Goal: Task Accomplishment & Management: Manage account settings

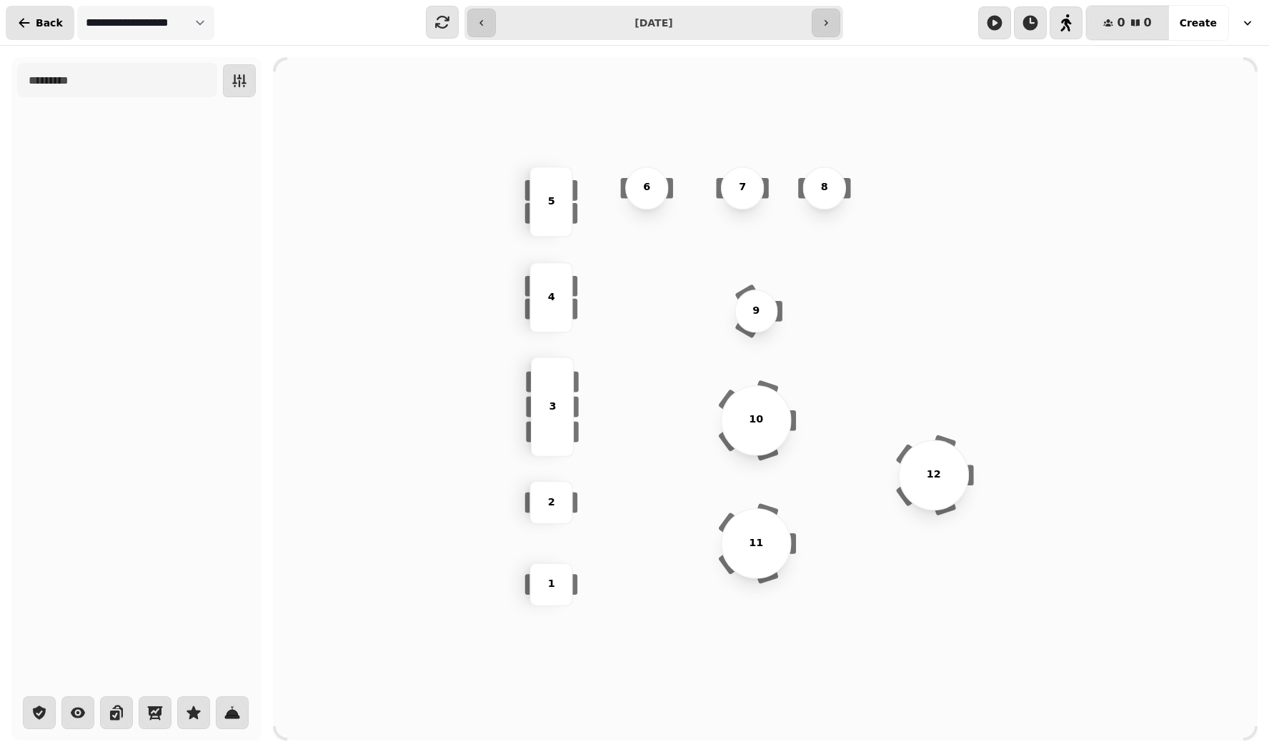
click at [55, 30] on button "Back" at bounding box center [40, 23] width 69 height 34
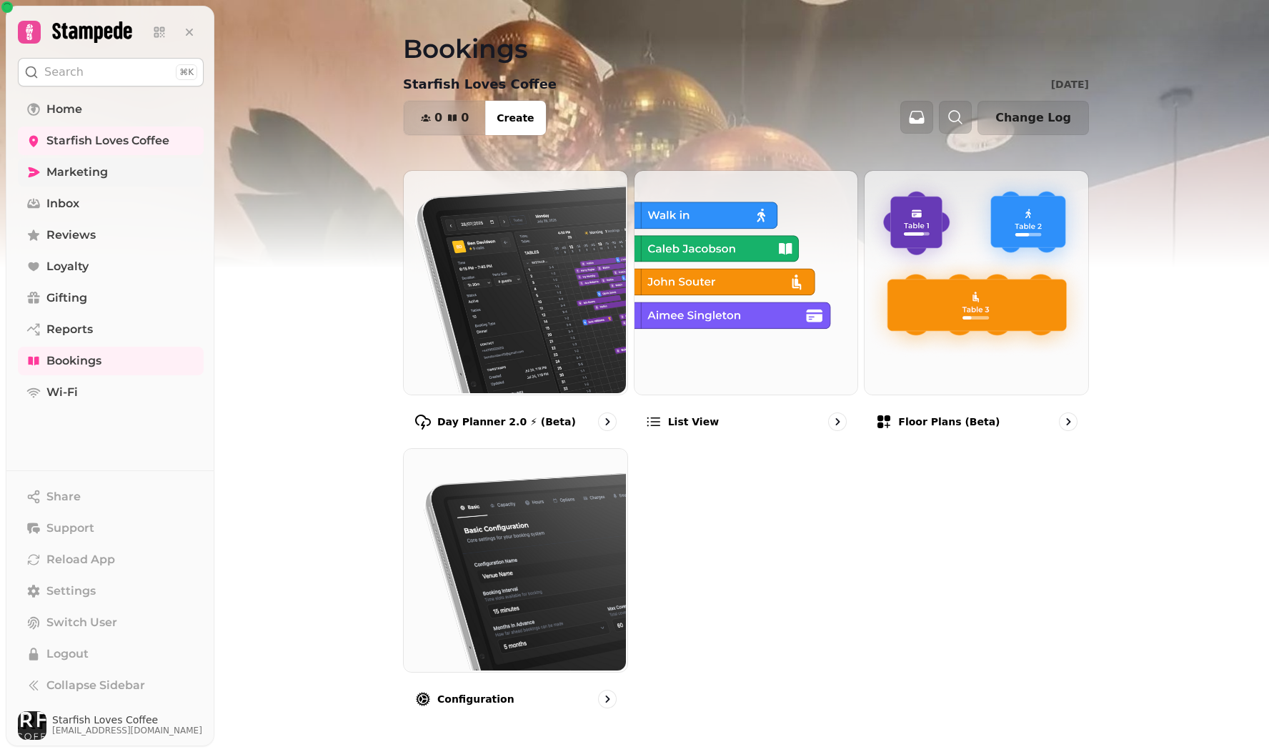
click at [69, 172] on span "Marketing" at bounding box center [76, 172] width 61 height 17
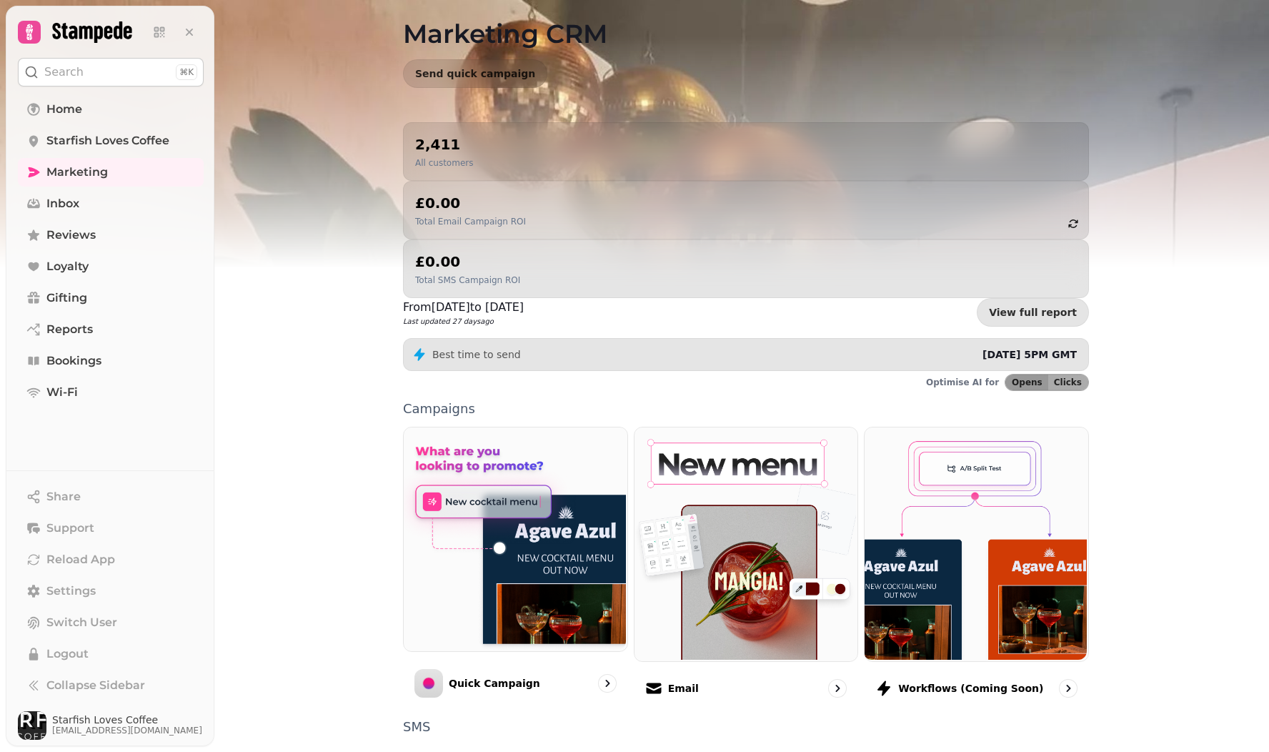
scroll to position [46, 0]
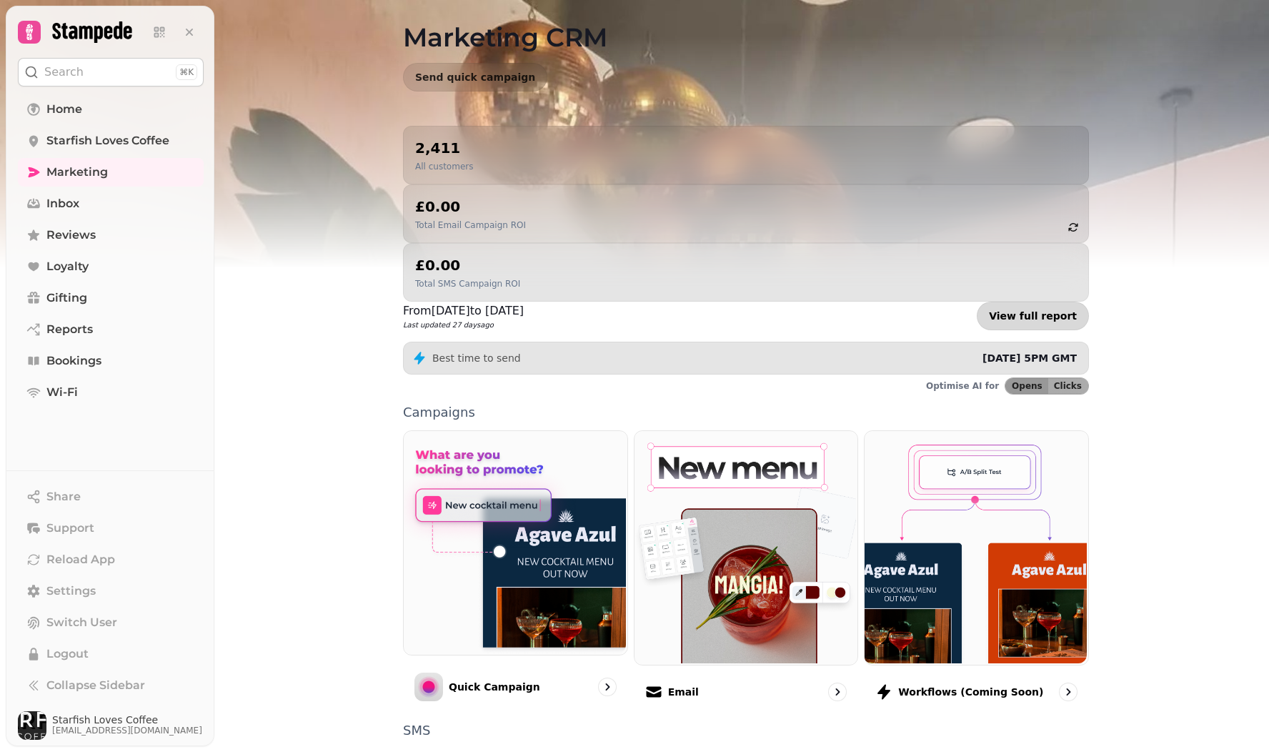
click at [1034, 301] on link "View full report" at bounding box center [1033, 315] width 112 height 29
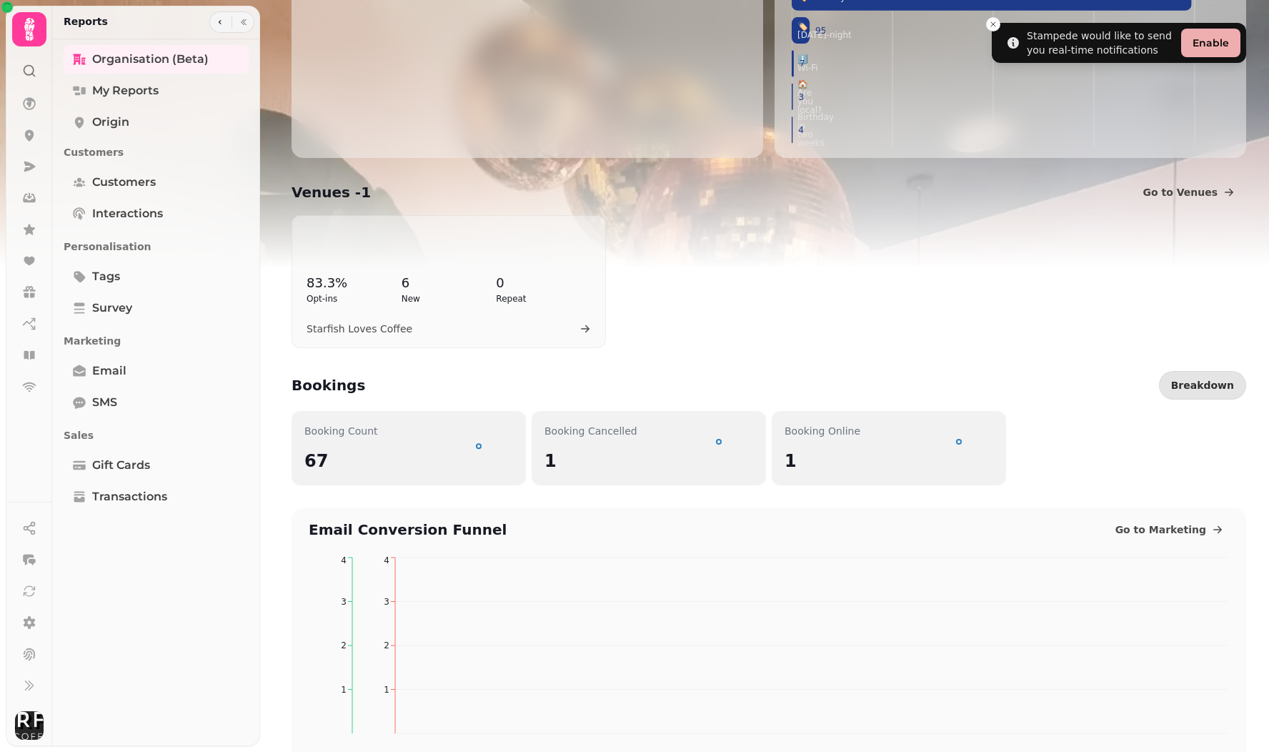
scroll to position [254, 0]
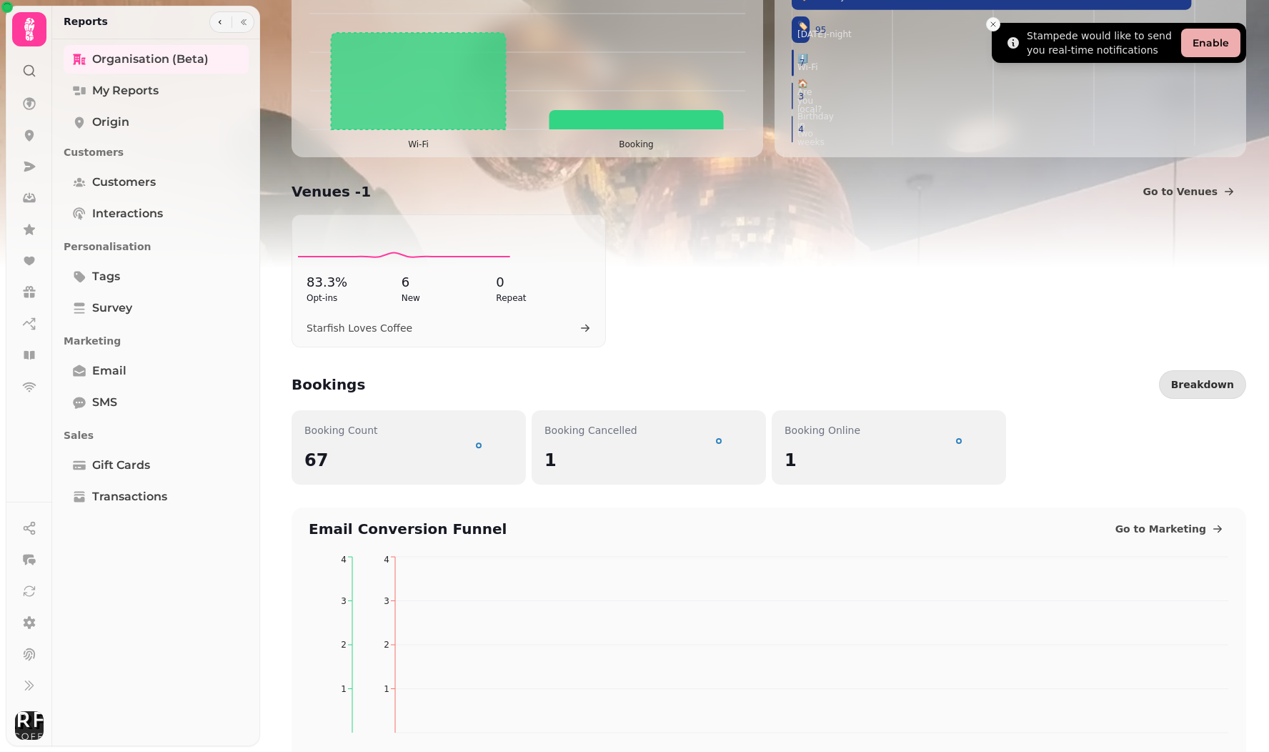
click at [992, 26] on icon "Close toast" at bounding box center [993, 24] width 9 height 9
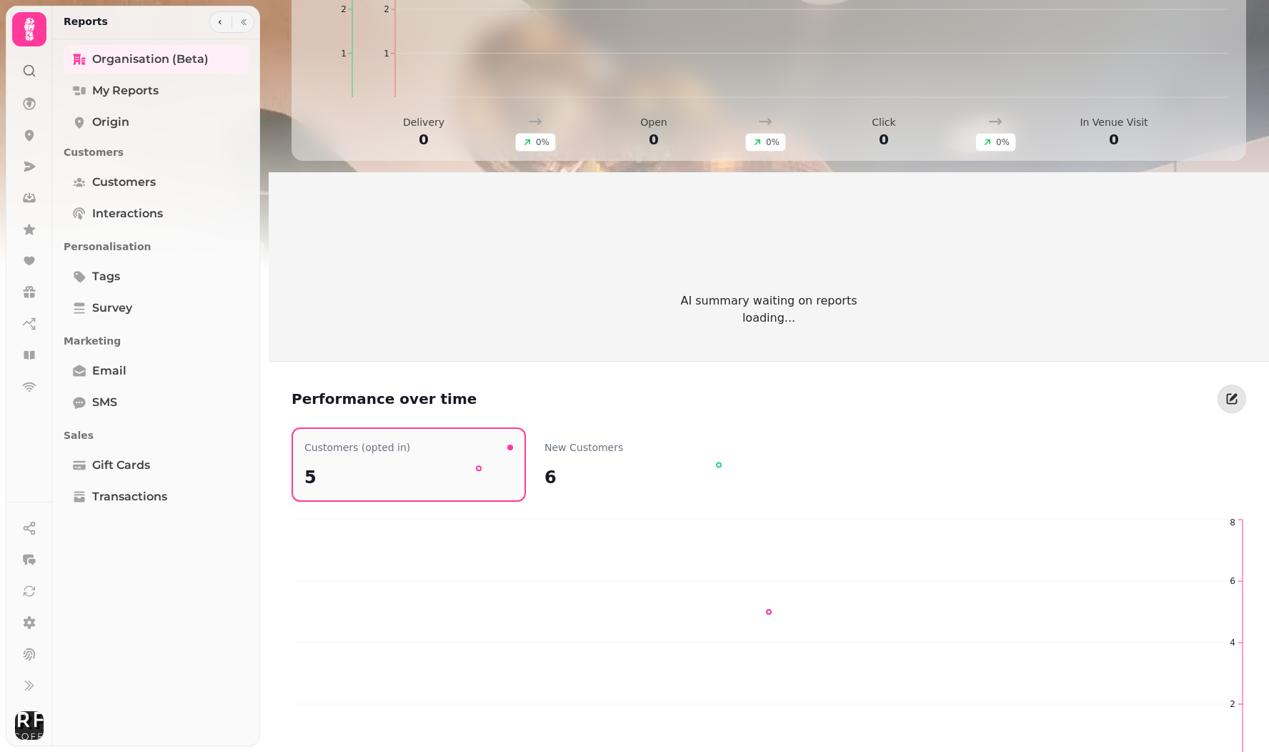
scroll to position [581, 0]
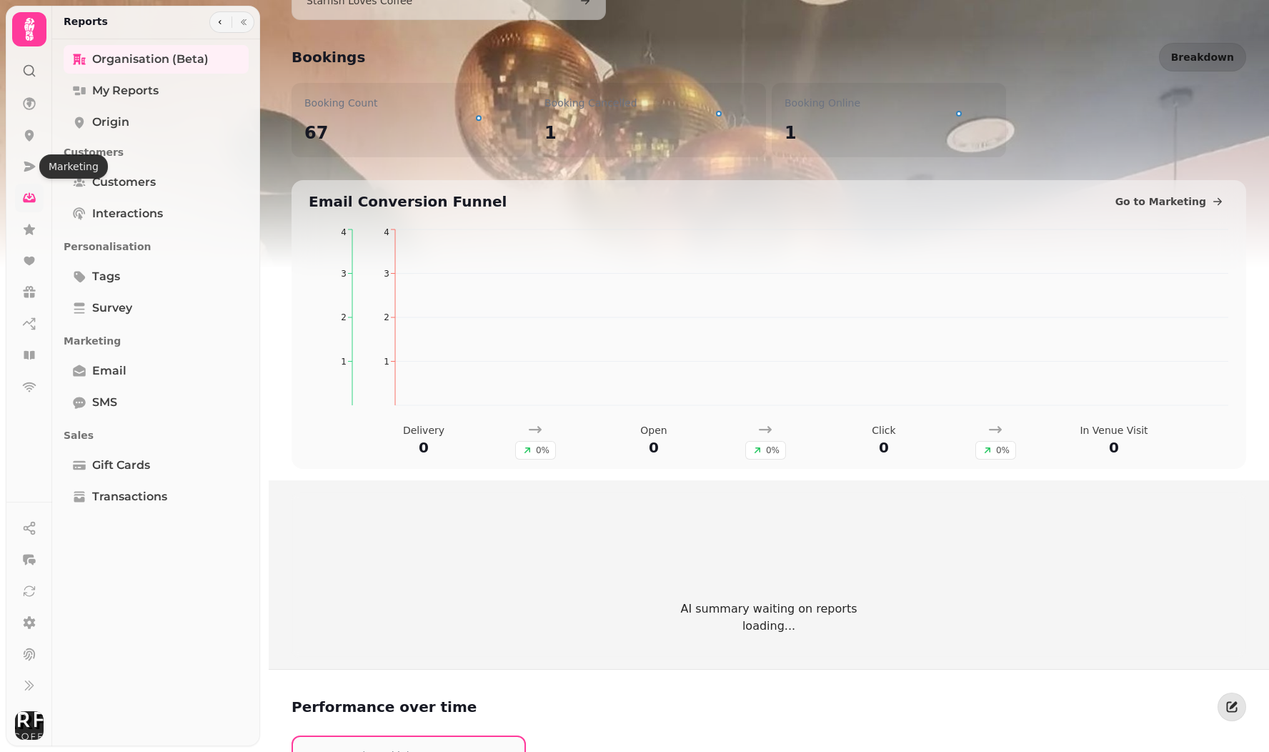
click at [26, 193] on icon at bounding box center [29, 198] width 14 height 14
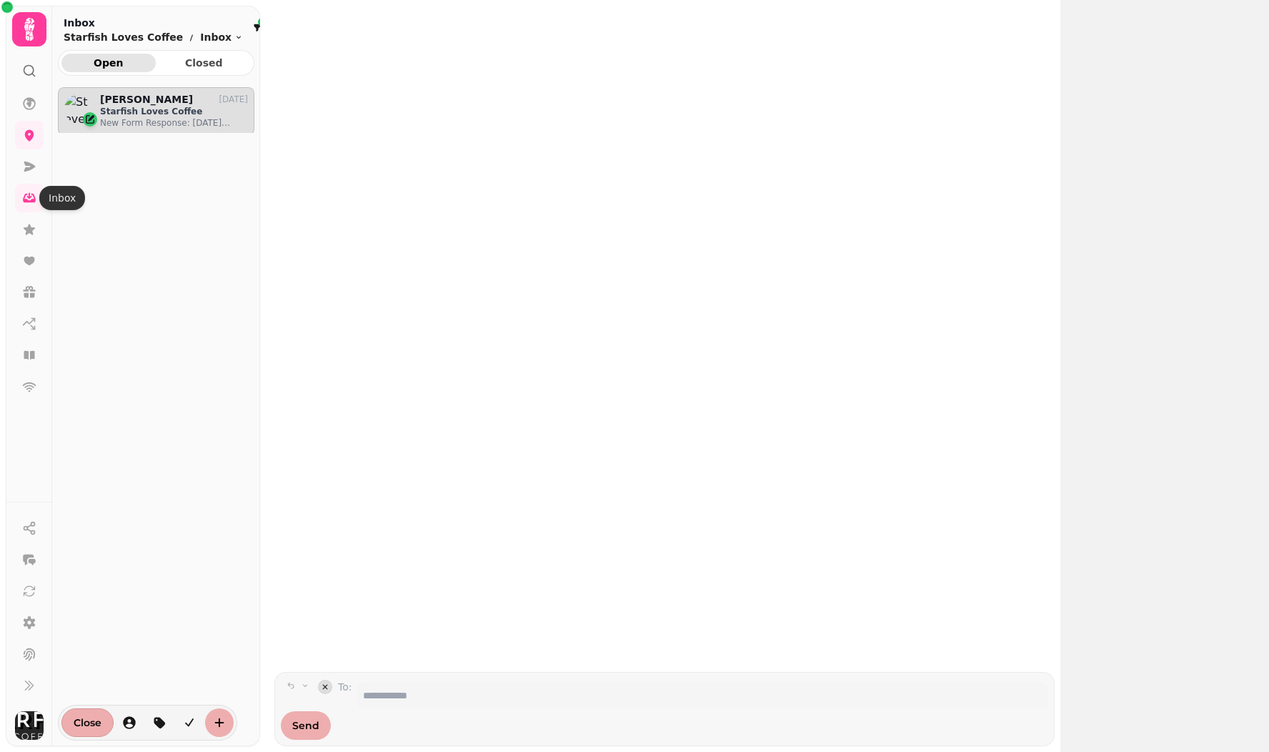
scroll to position [641, 196]
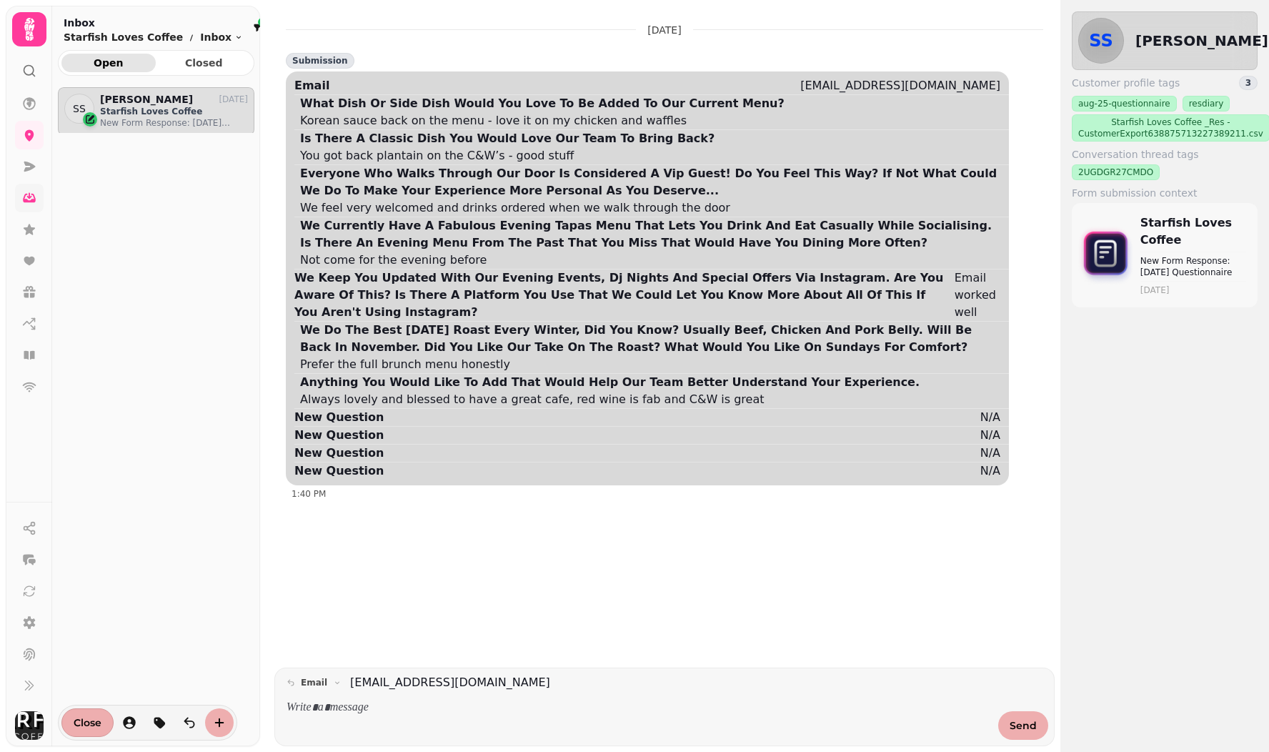
click at [29, 207] on link at bounding box center [29, 198] width 29 height 29
click at [28, 165] on icon at bounding box center [29, 166] width 11 height 10
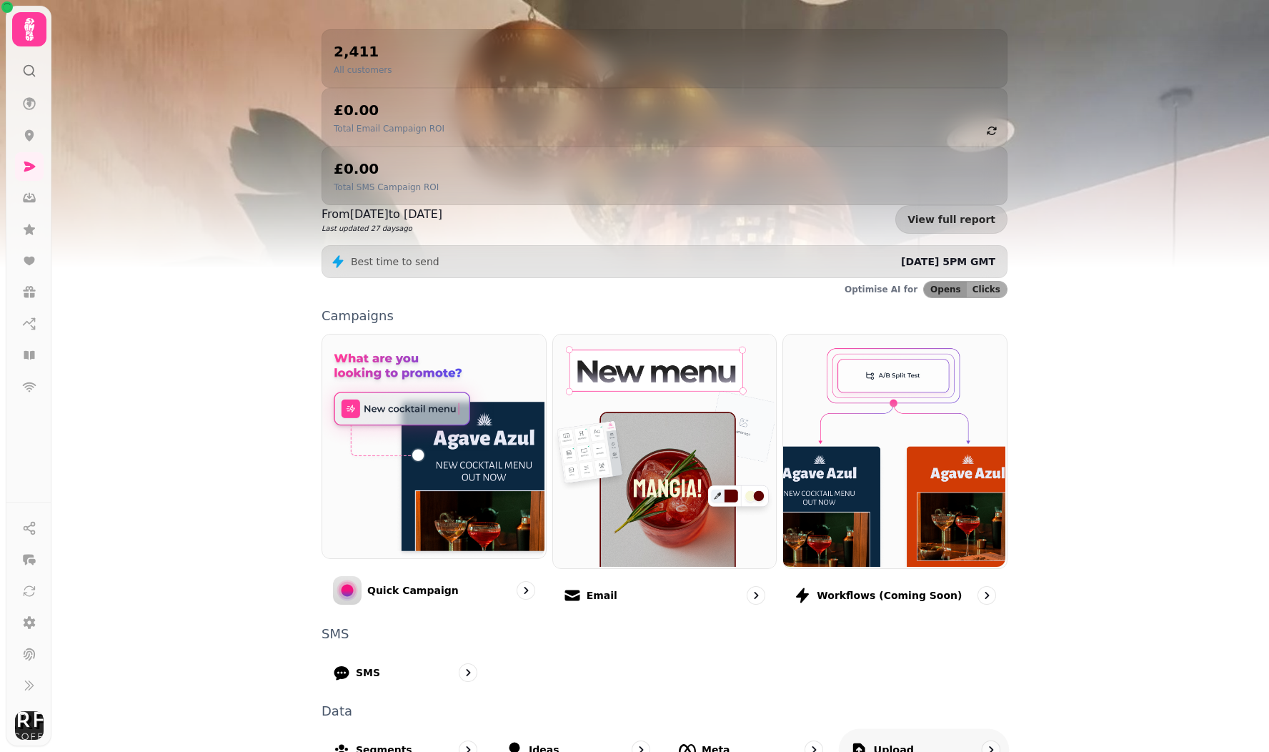
scroll to position [141, 0]
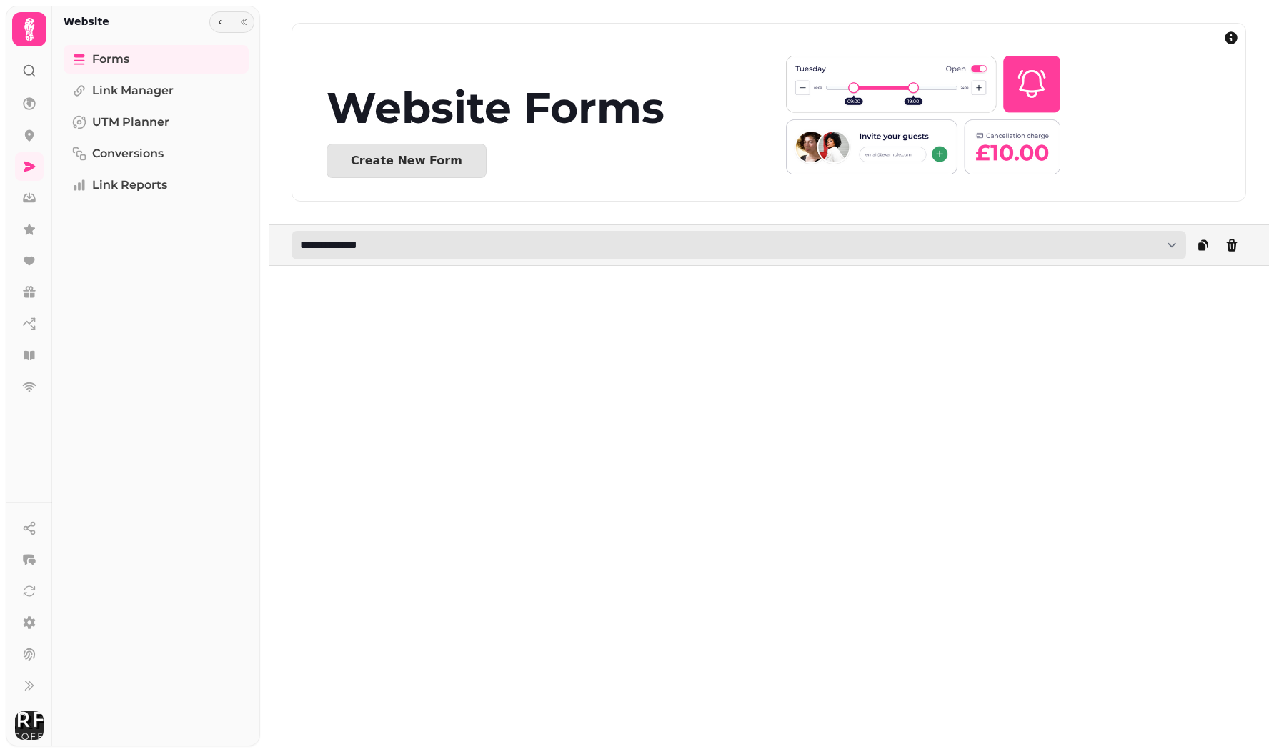
select select "**********"
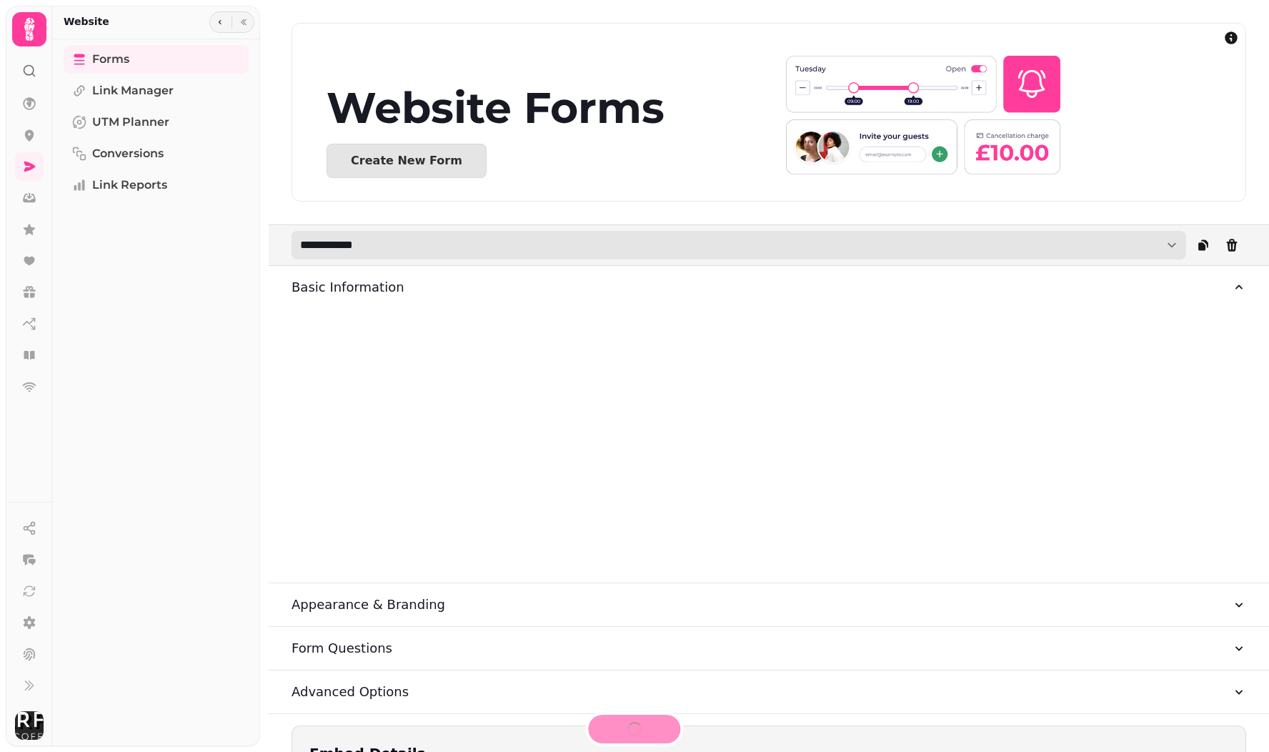
type input "**********"
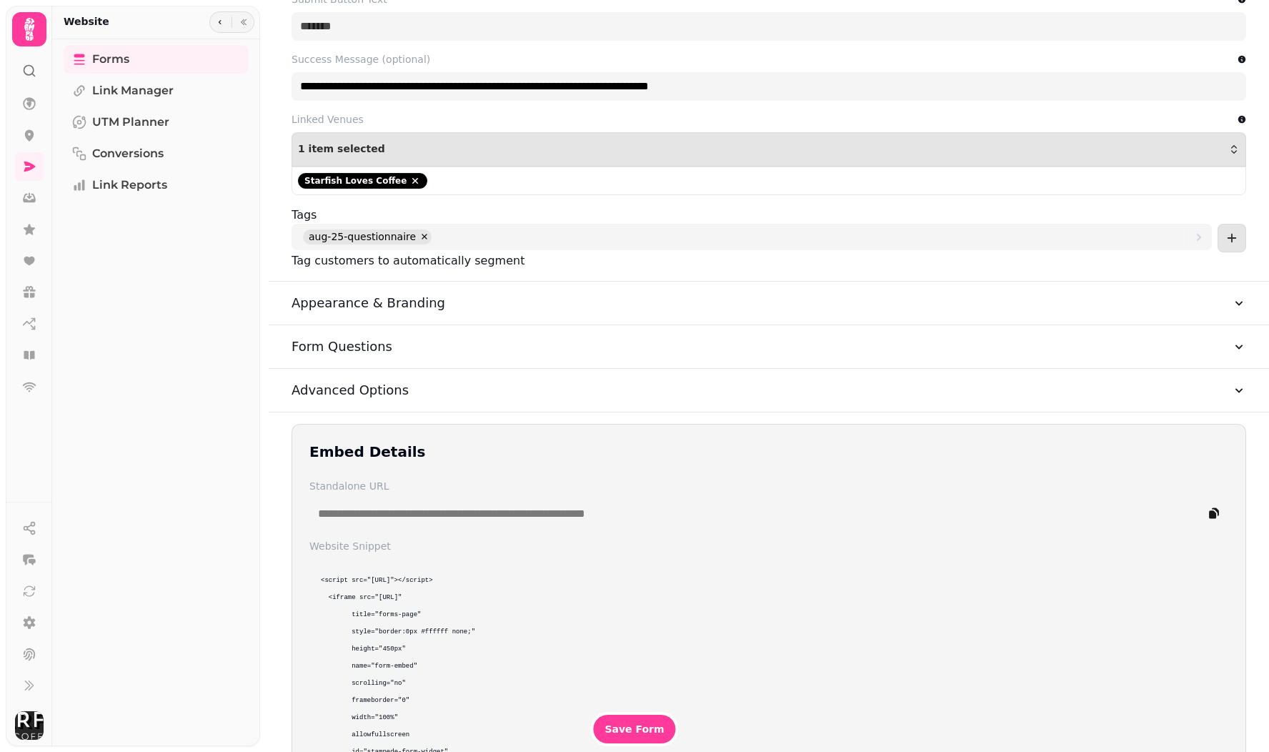
scroll to position [528, 0]
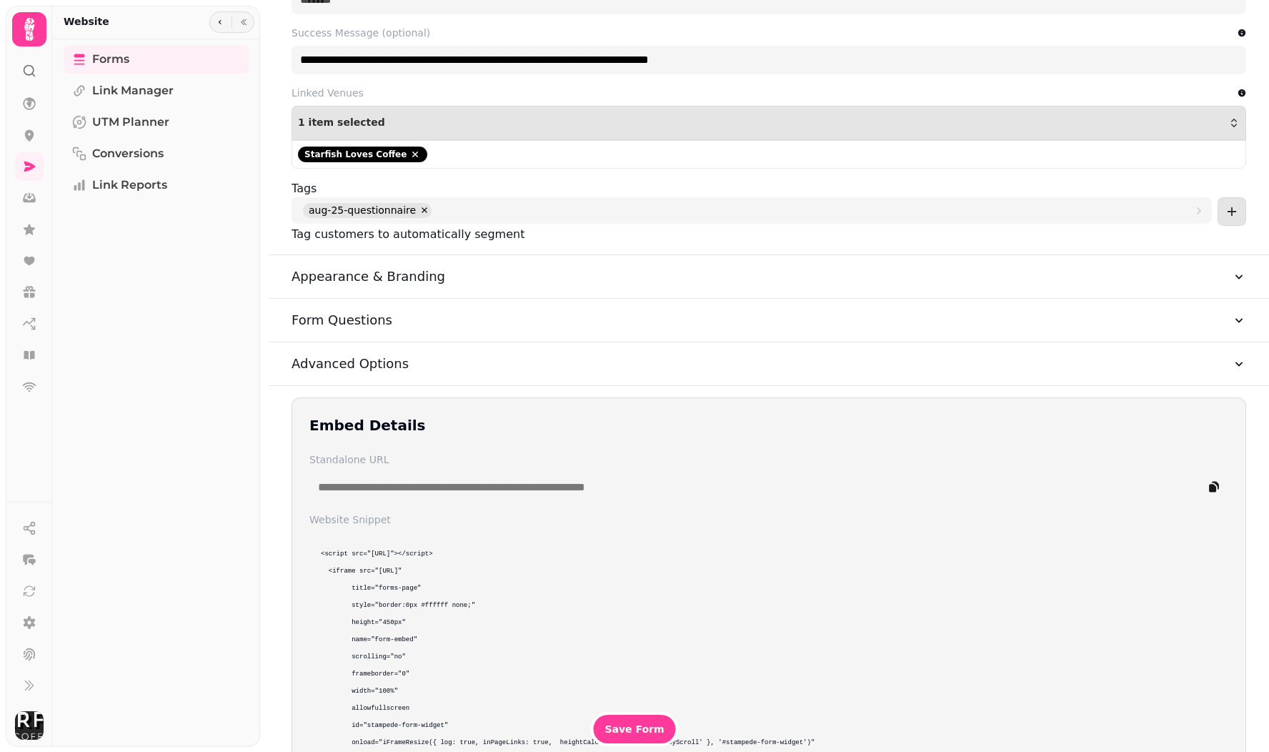
click at [1232, 314] on icon "button" at bounding box center [1239, 320] width 14 height 14
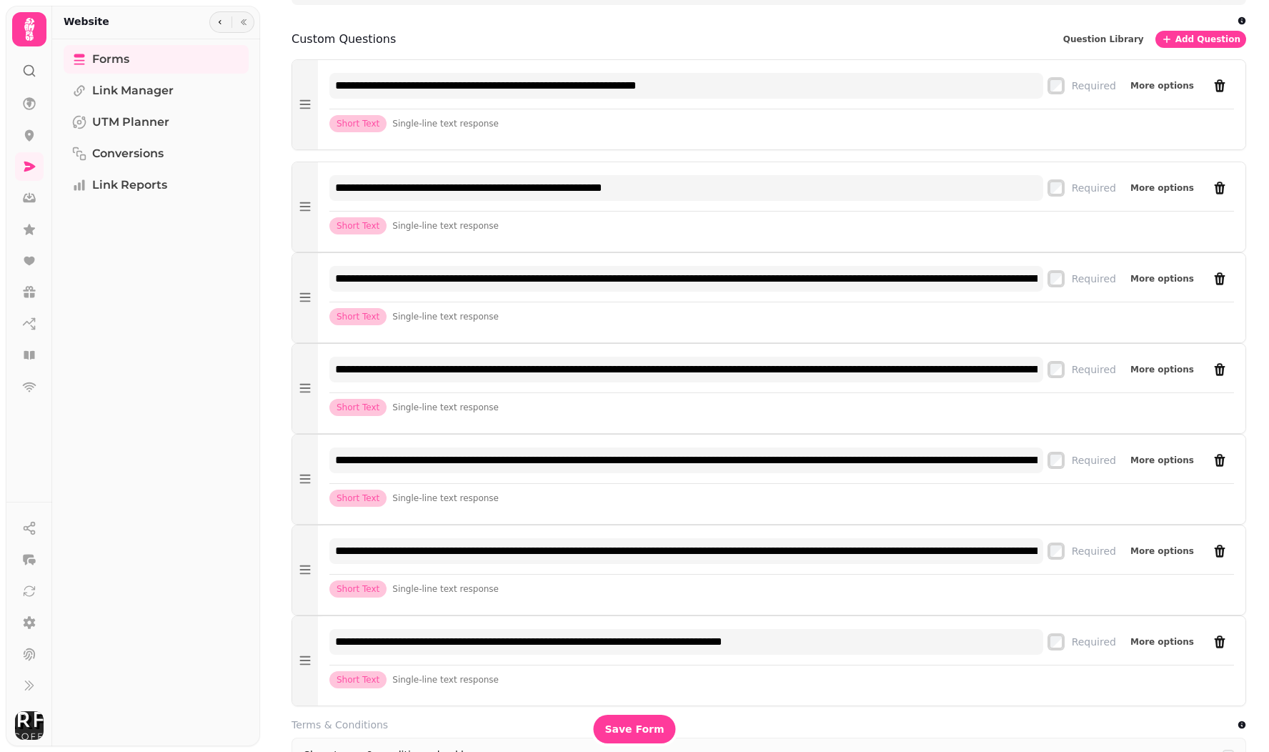
scroll to position [911, 0]
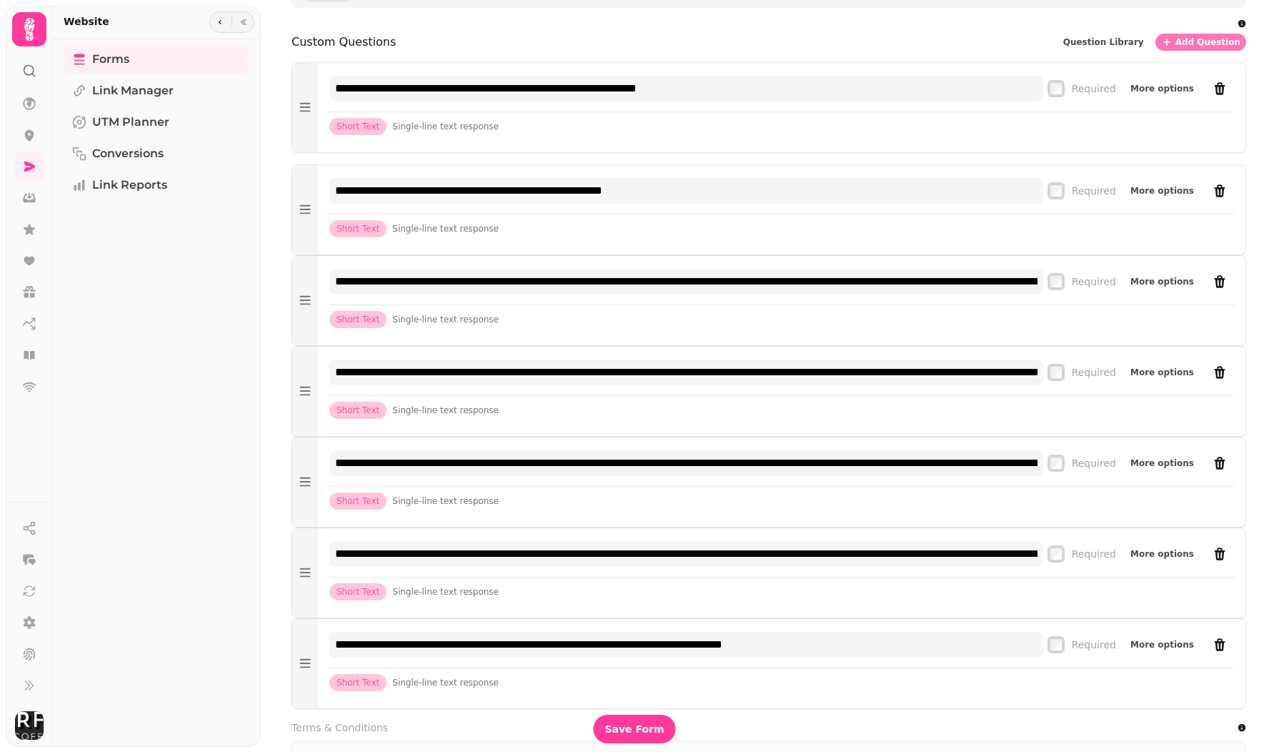
click at [1214, 42] on span "Add Question" at bounding box center [1207, 42] width 65 height 9
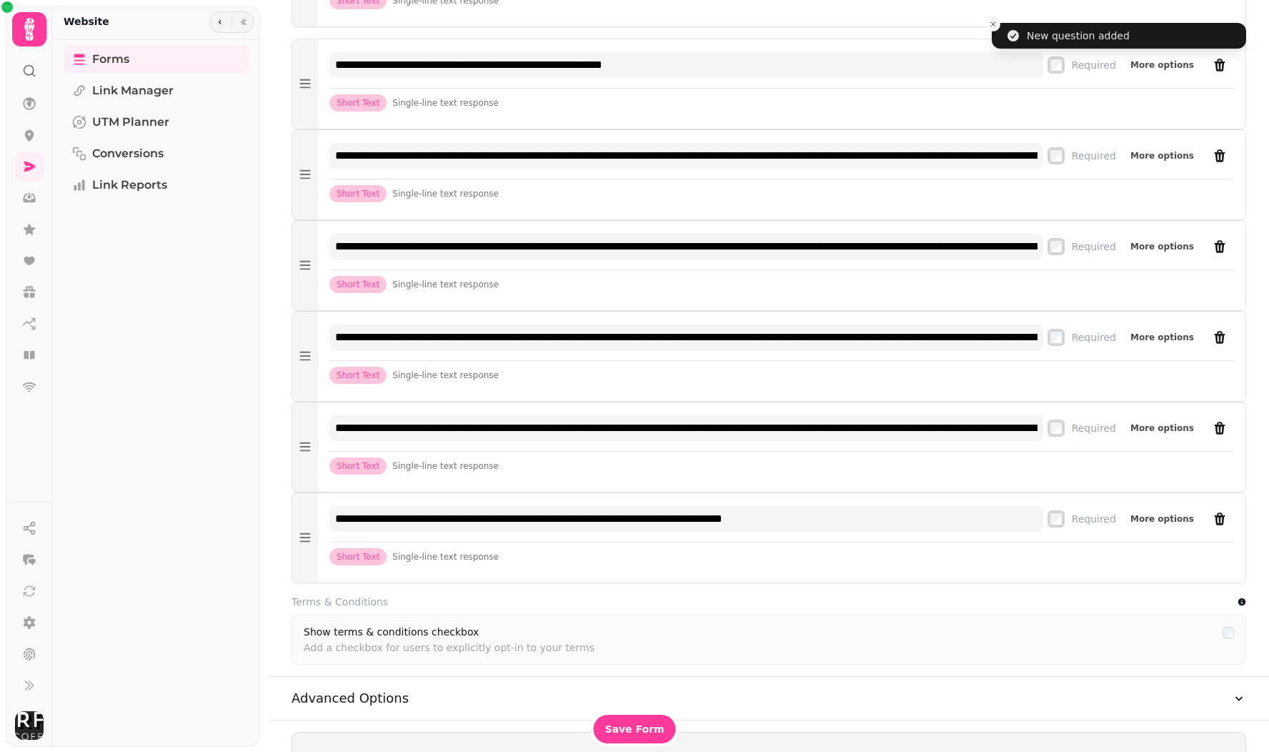
scroll to position [1039, 0]
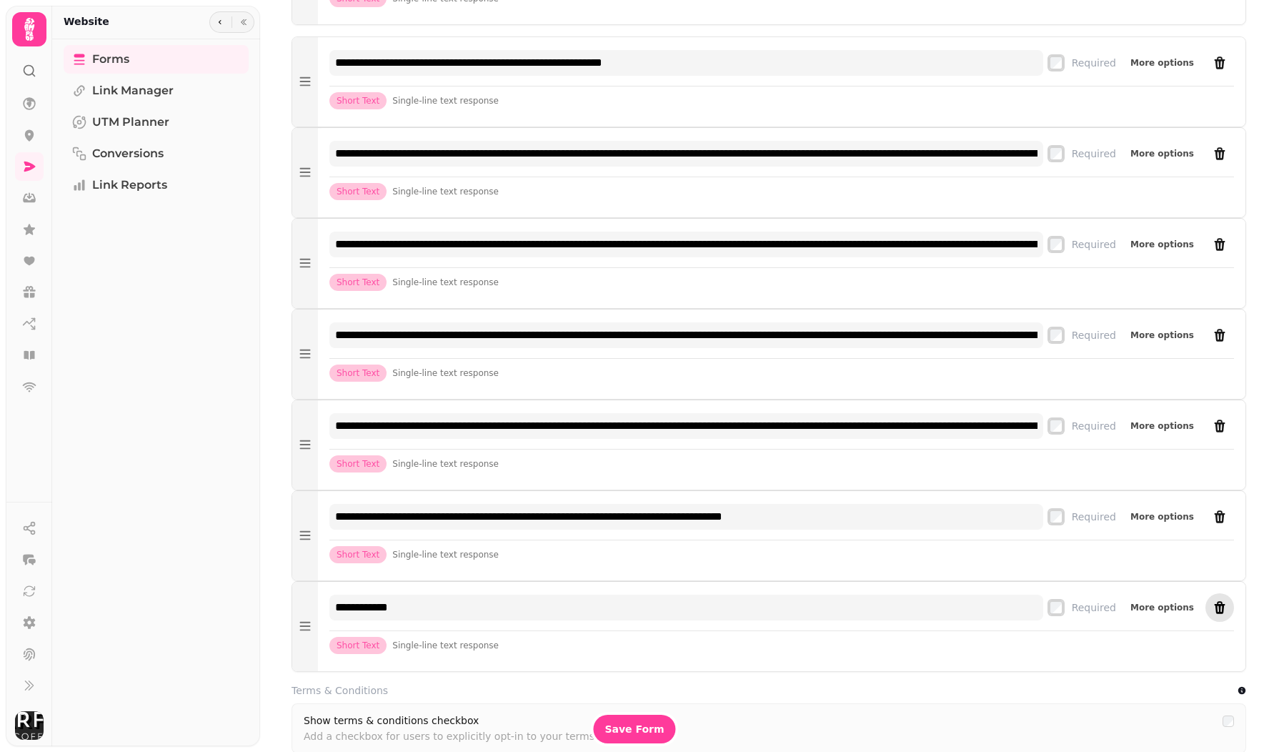
click at [1220, 609] on icon "remove" at bounding box center [1219, 607] width 11 height 13
click at [1214, 610] on icon "remove" at bounding box center [1219, 607] width 14 height 14
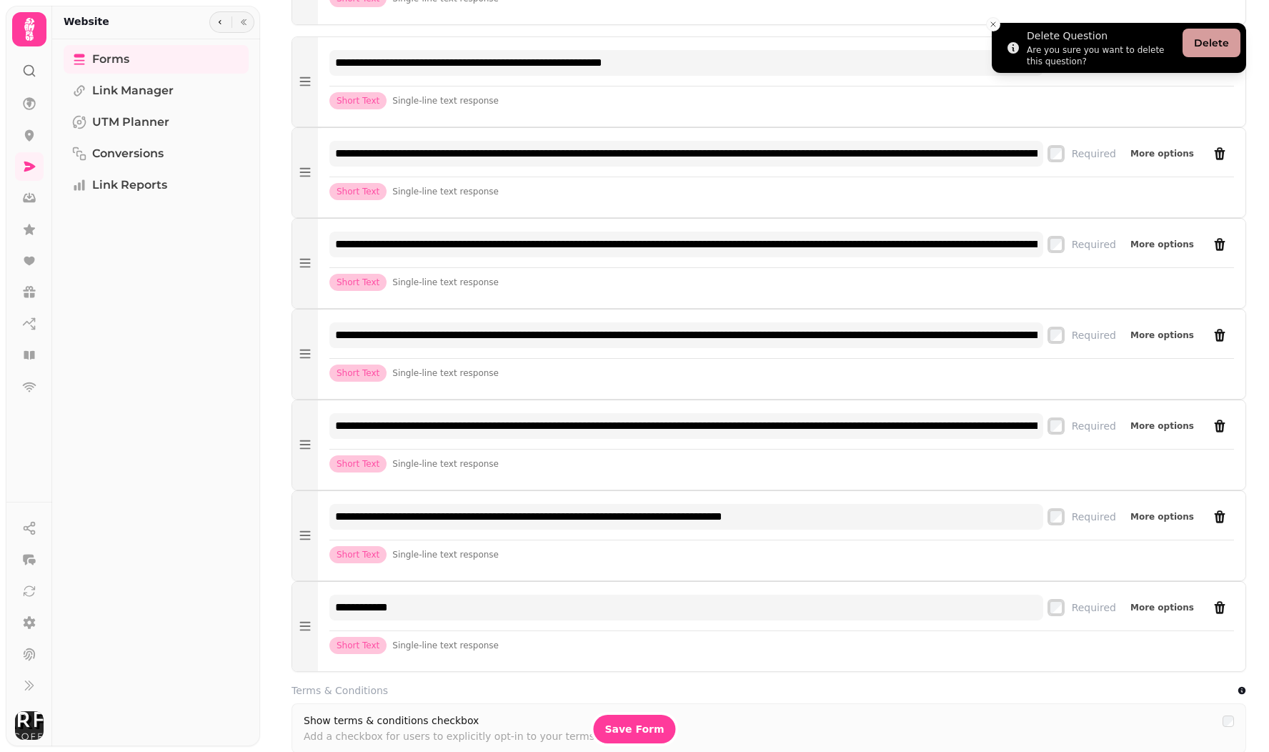
click at [1209, 39] on button "Delete" at bounding box center [1211, 43] width 58 height 29
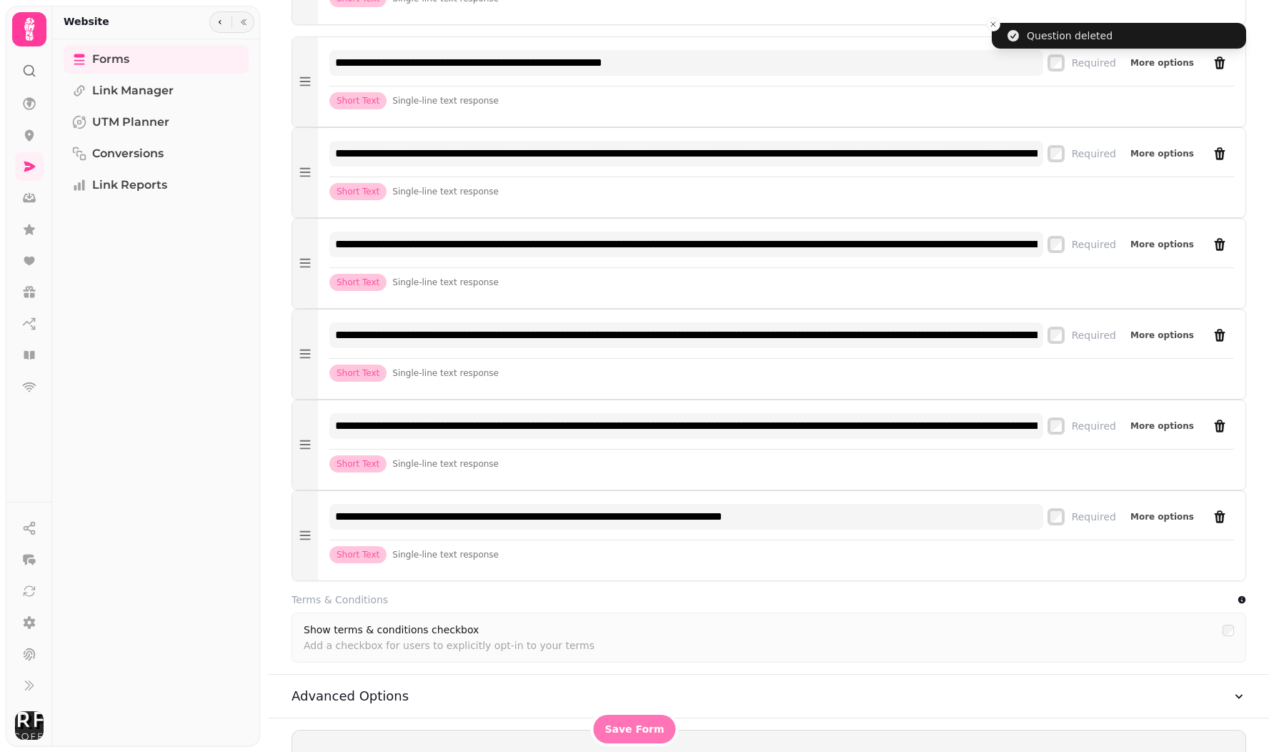
click at [613, 731] on span "Save Form" at bounding box center [633, 729] width 59 height 10
click at [658, 732] on span "Save Form" at bounding box center [633, 729] width 59 height 10
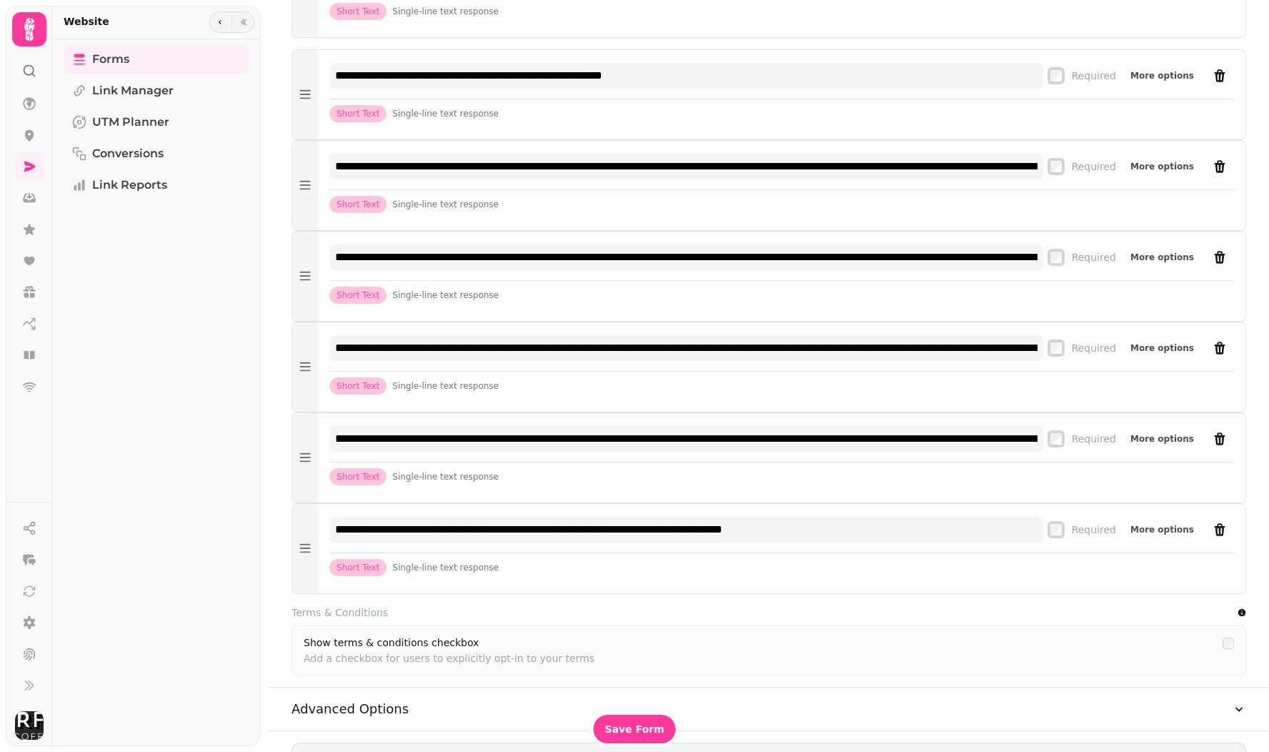
scroll to position [1025, 0]
click at [26, 169] on icon at bounding box center [29, 166] width 11 height 10
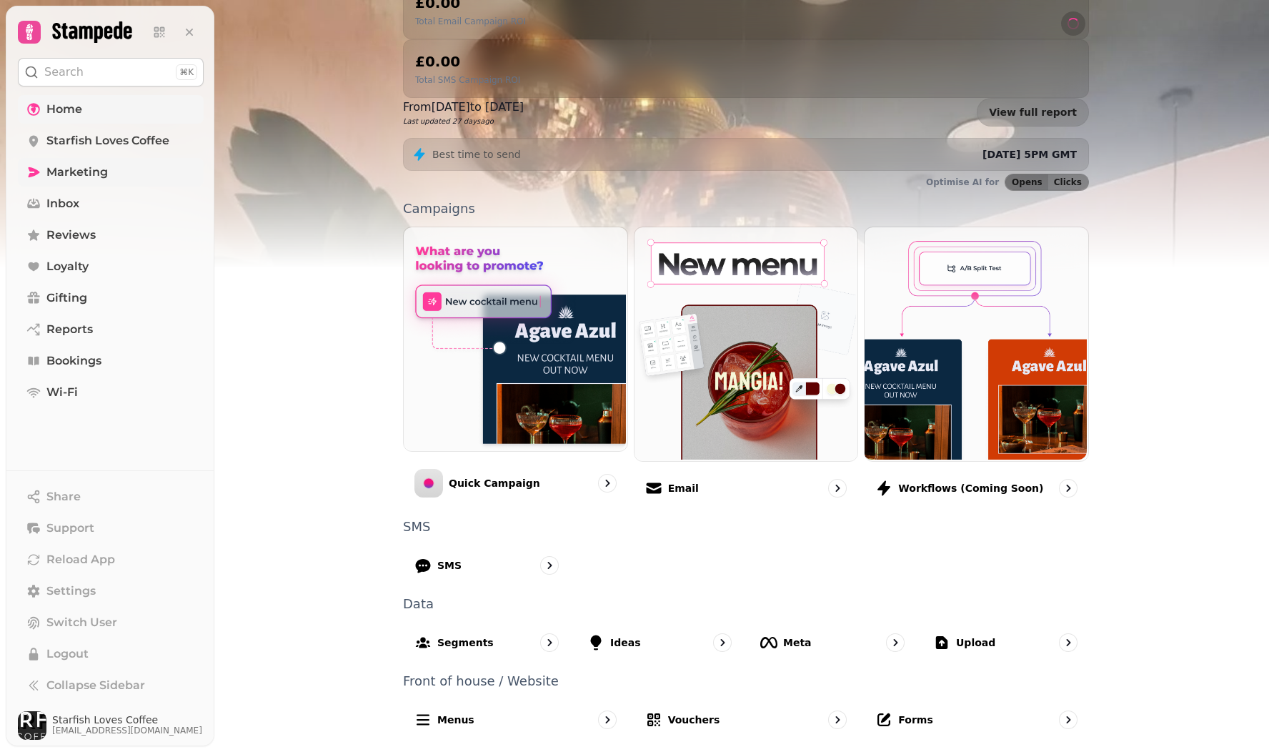
scroll to position [141, 0]
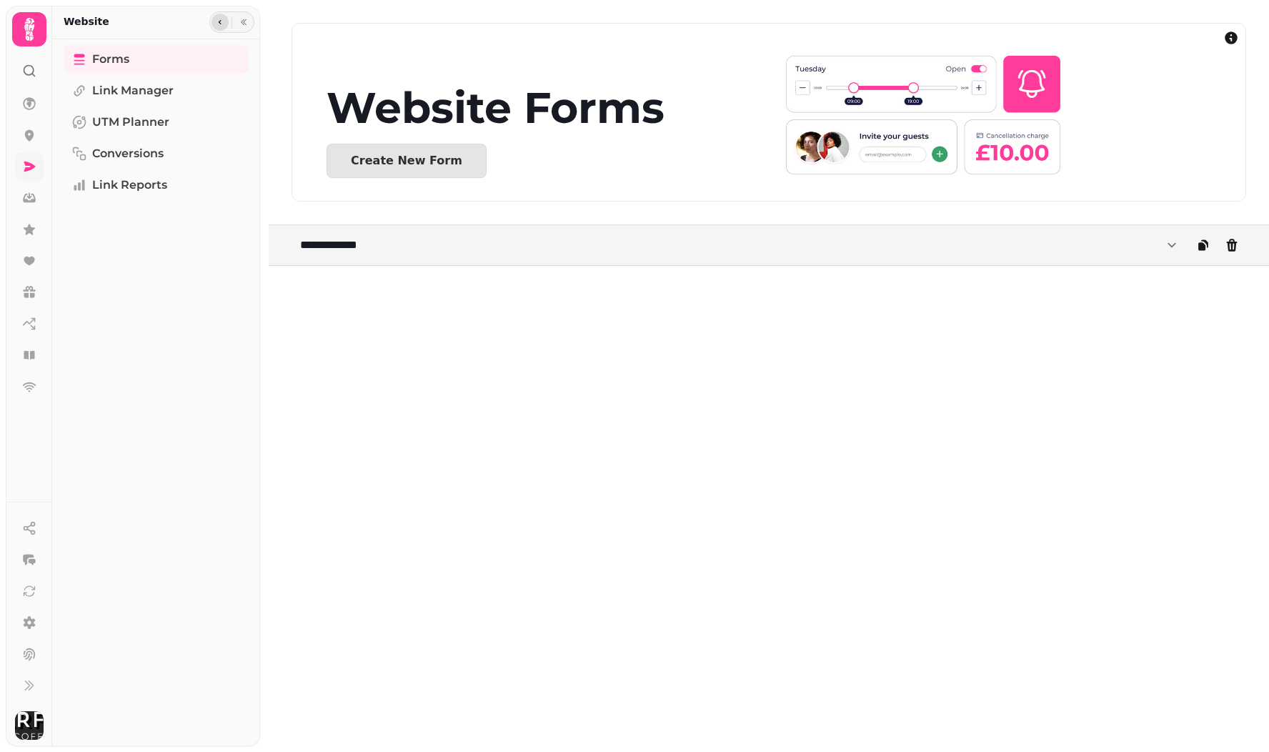
click at [218, 24] on icon "button" at bounding box center [220, 22] width 9 height 9
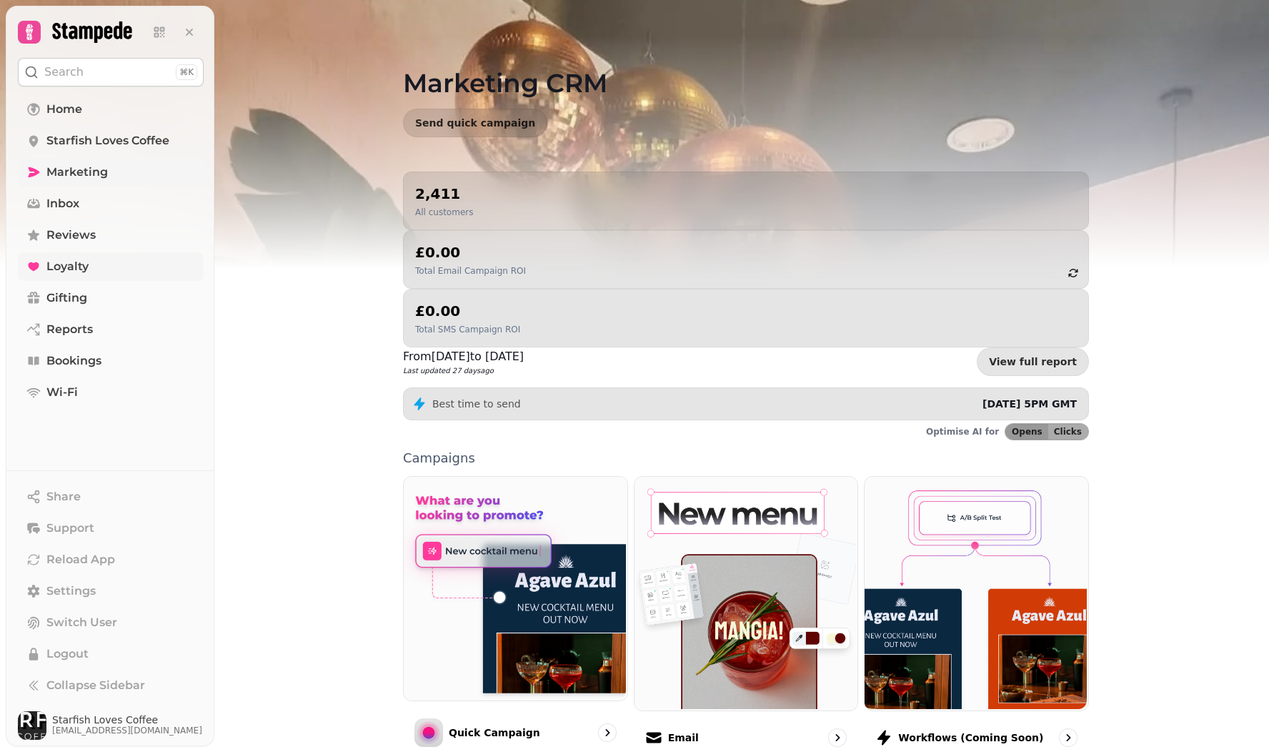
click at [74, 264] on span "Loyalty" at bounding box center [67, 266] width 42 height 17
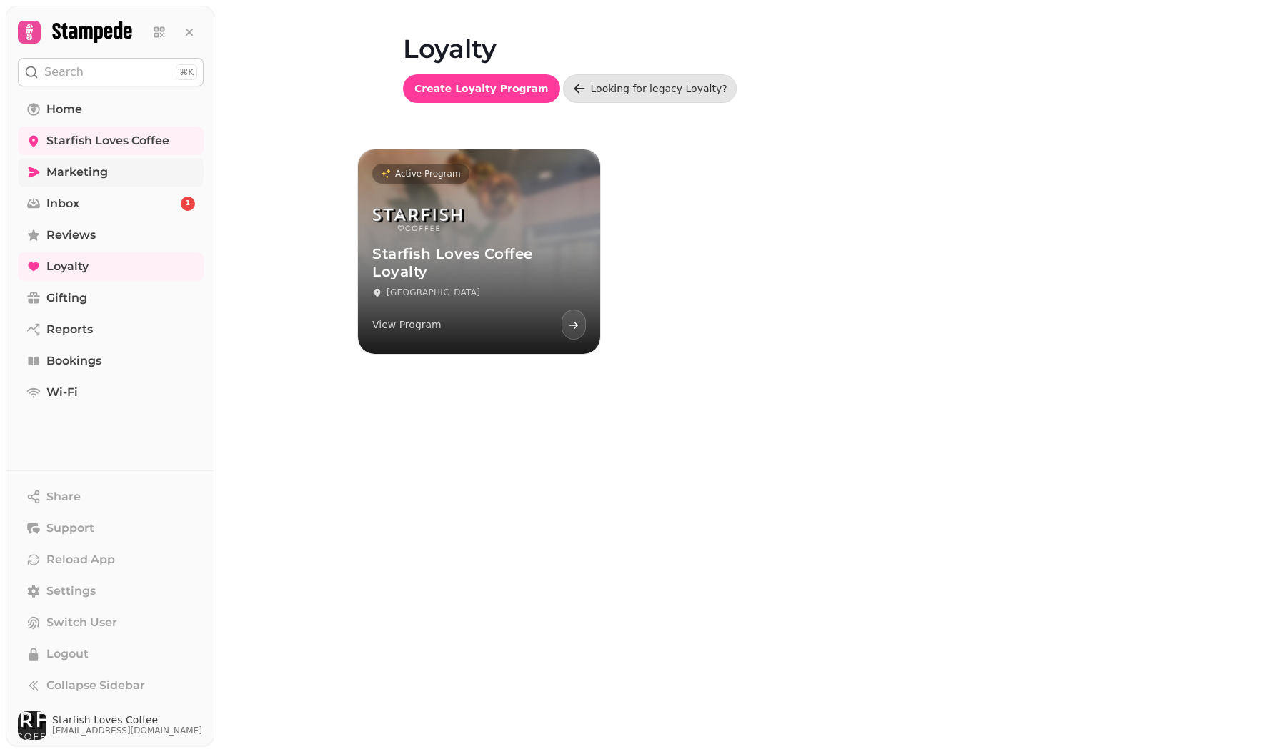
click at [84, 175] on span "Marketing" at bounding box center [76, 172] width 61 height 17
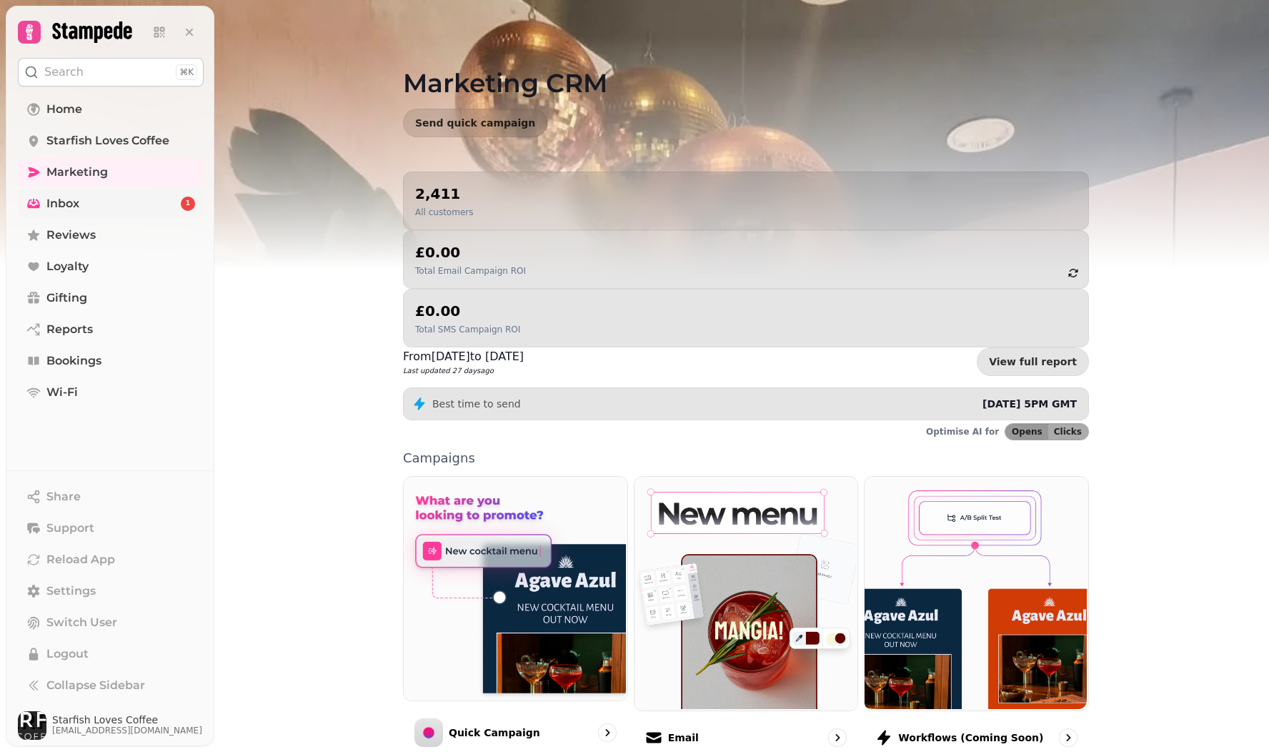
click at [114, 207] on link "Inbox 1" at bounding box center [111, 203] width 186 height 29
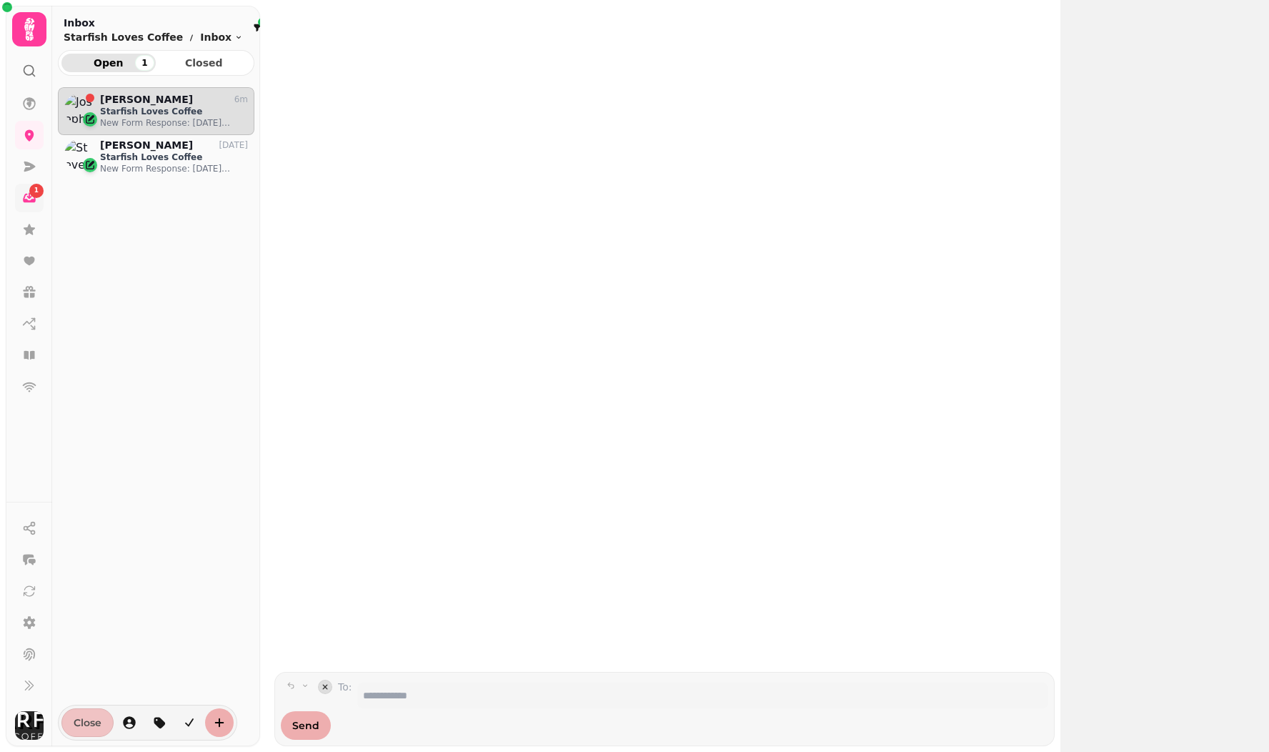
scroll to position [641, 196]
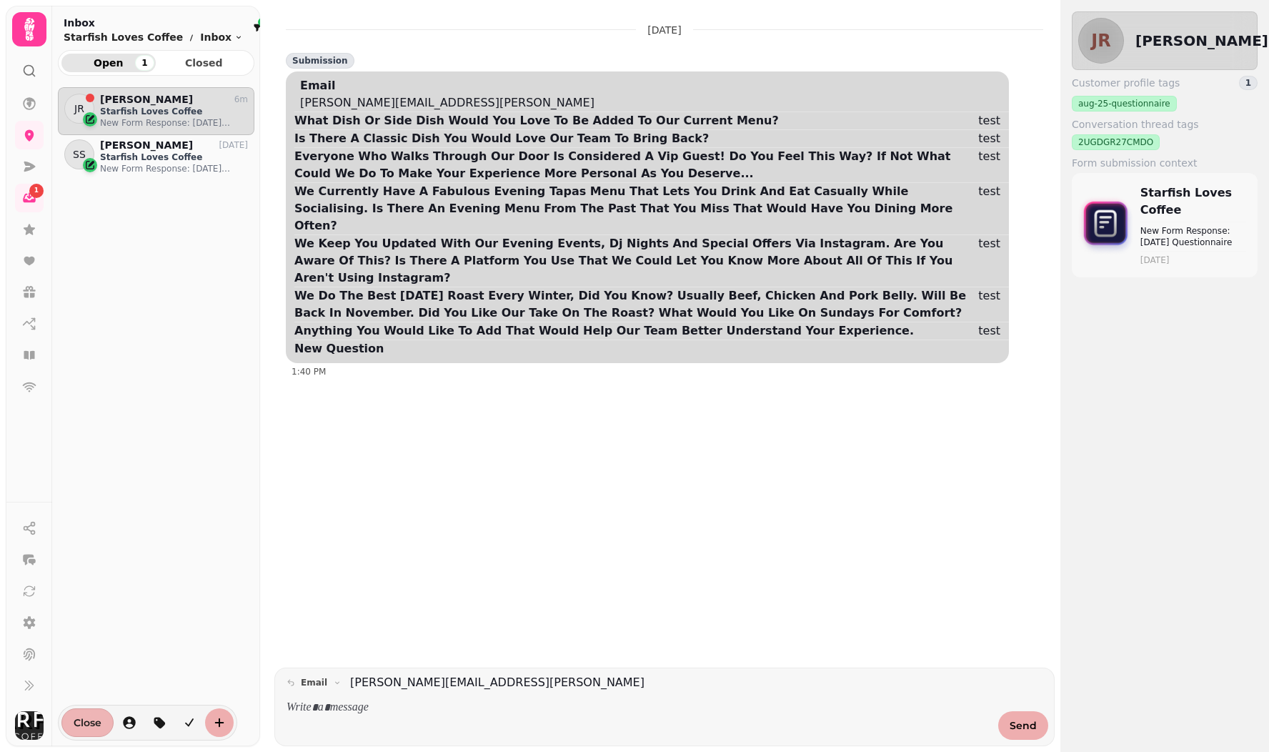
click at [90, 726] on span "Close" at bounding box center [88, 722] width 28 height 10
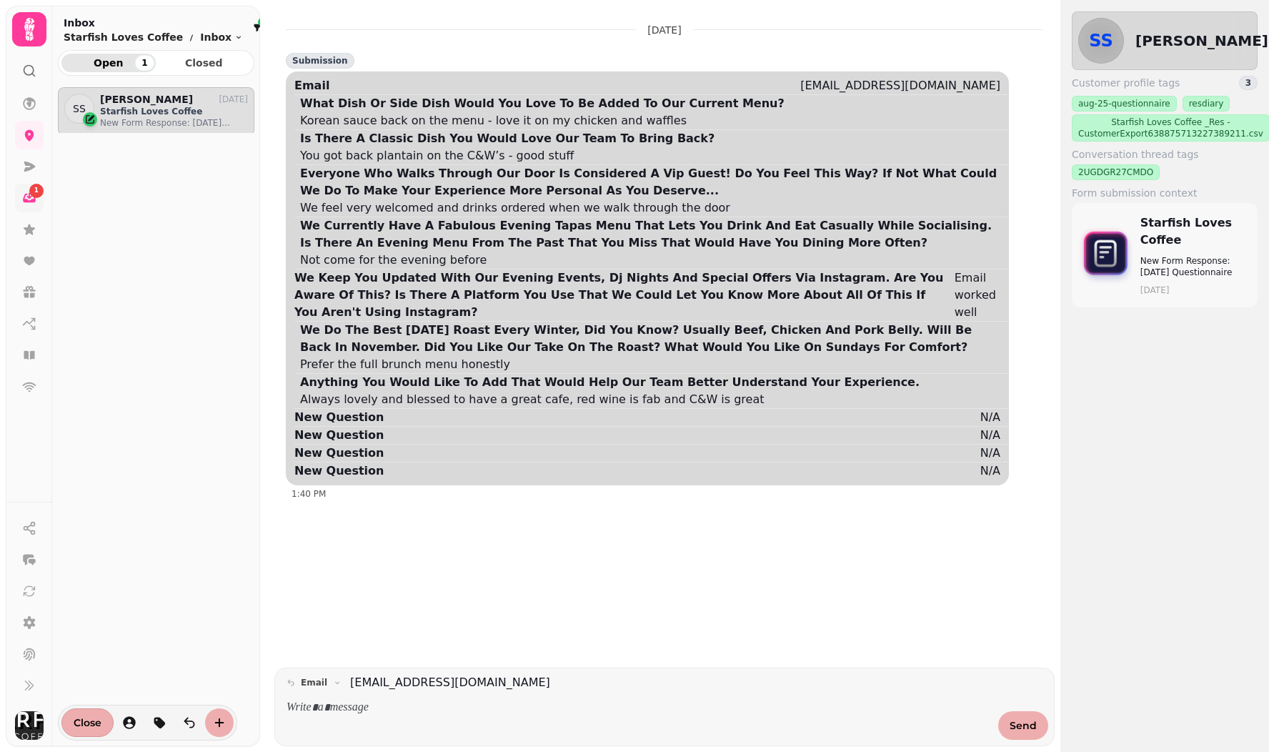
click at [31, 189] on div "1" at bounding box center [36, 191] width 14 height 14
click at [152, 111] on p "Starfish Loves Coffee" at bounding box center [174, 111] width 148 height 11
click at [199, 63] on span "Closed" at bounding box center [204, 63] width 71 height 10
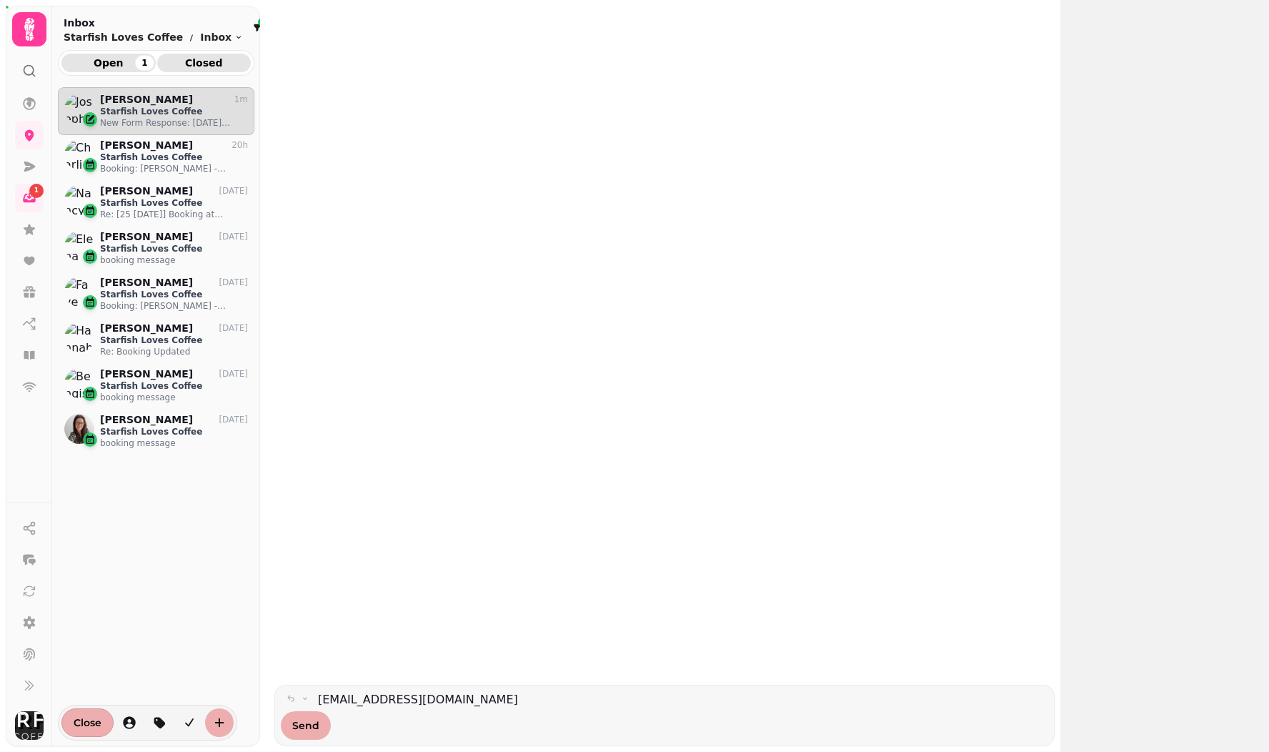
scroll to position [641, 196]
click at [119, 60] on span "Open 1" at bounding box center [108, 63] width 71 height 10
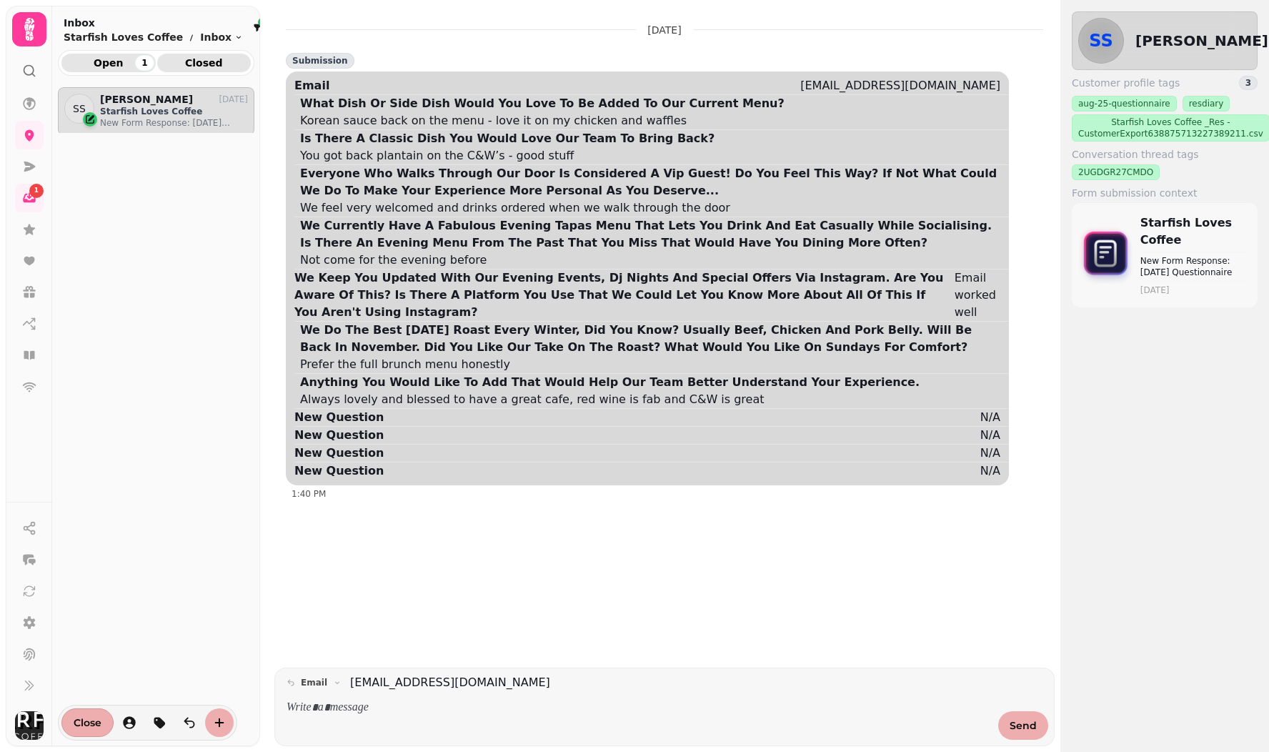
click at [209, 64] on span "Closed" at bounding box center [204, 63] width 71 height 10
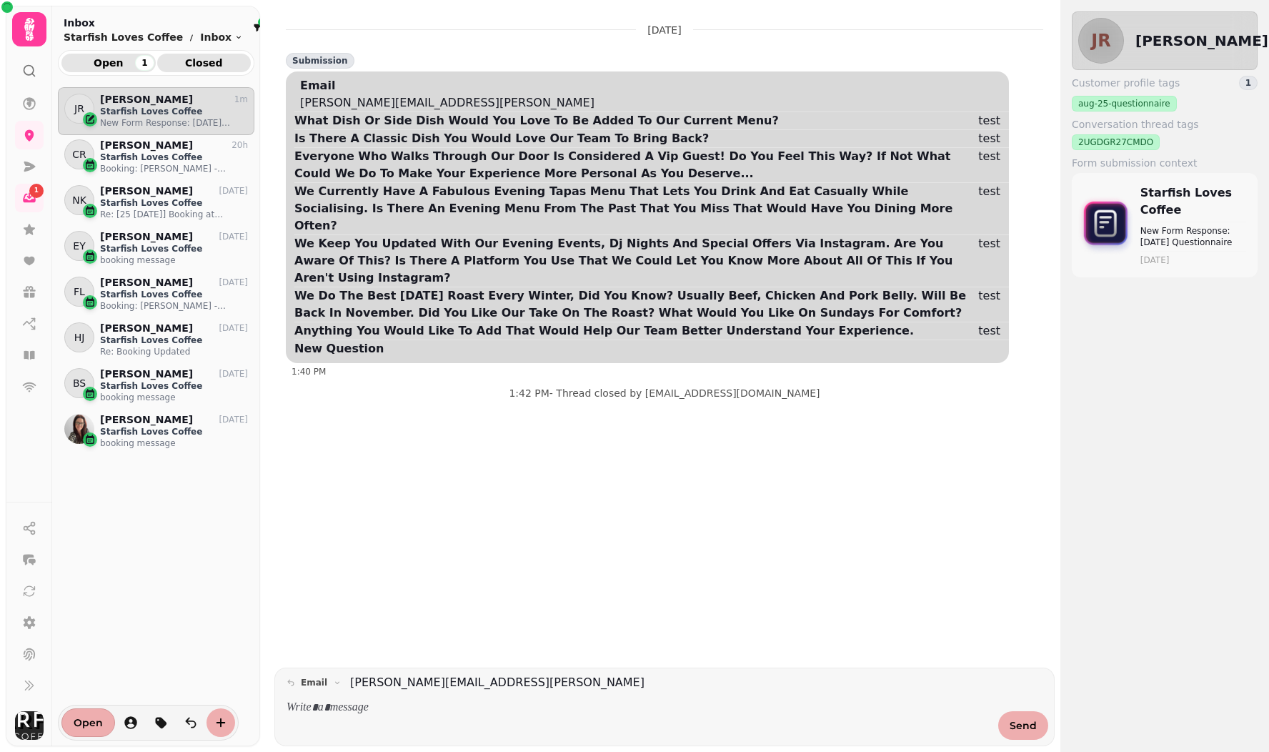
click at [114, 61] on span "Open 1" at bounding box center [108, 63] width 71 height 10
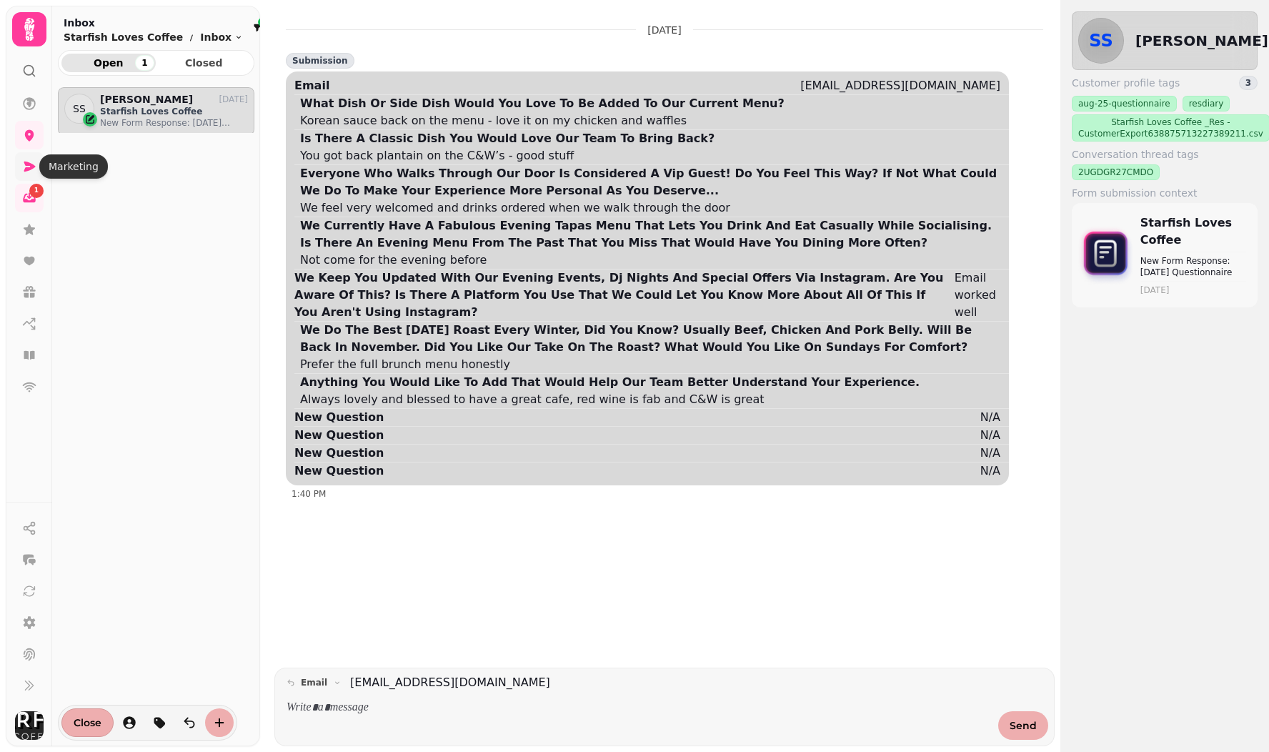
click at [34, 160] on icon at bounding box center [29, 166] width 14 height 14
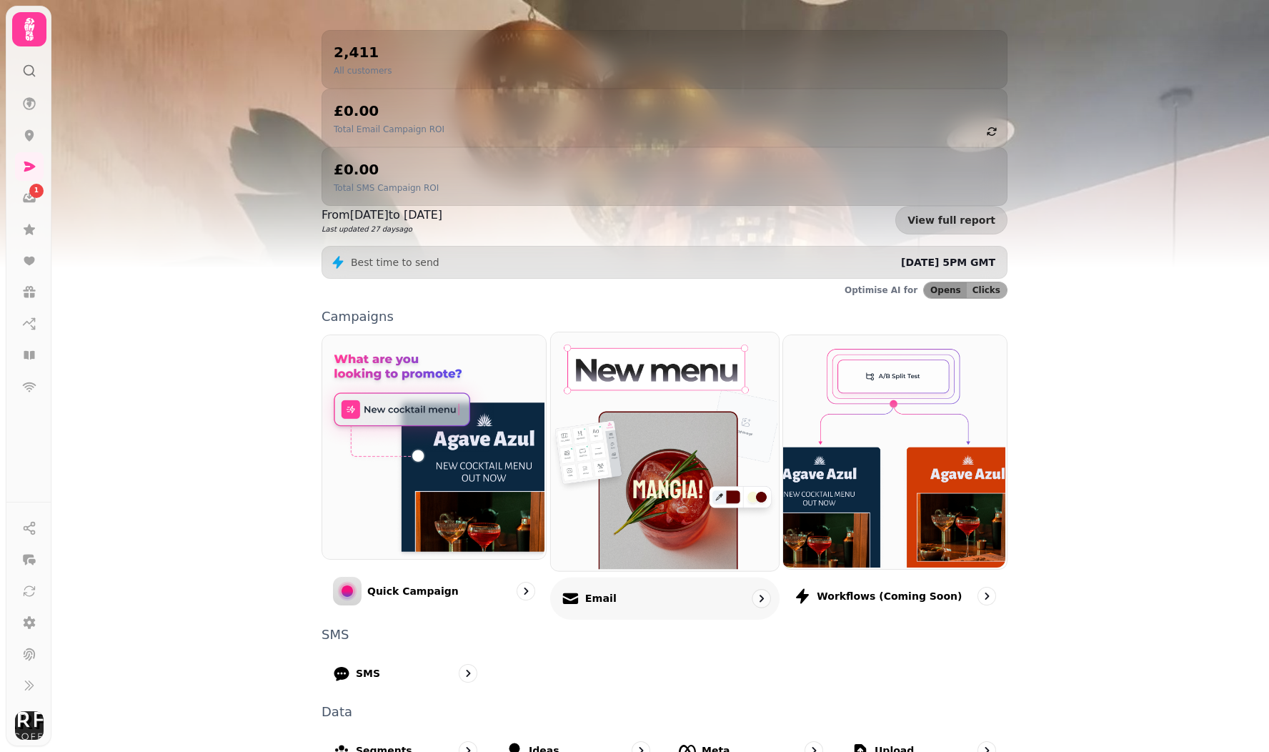
scroll to position [141, 0]
click at [662, 369] on img at bounding box center [663, 450] width 228 height 238
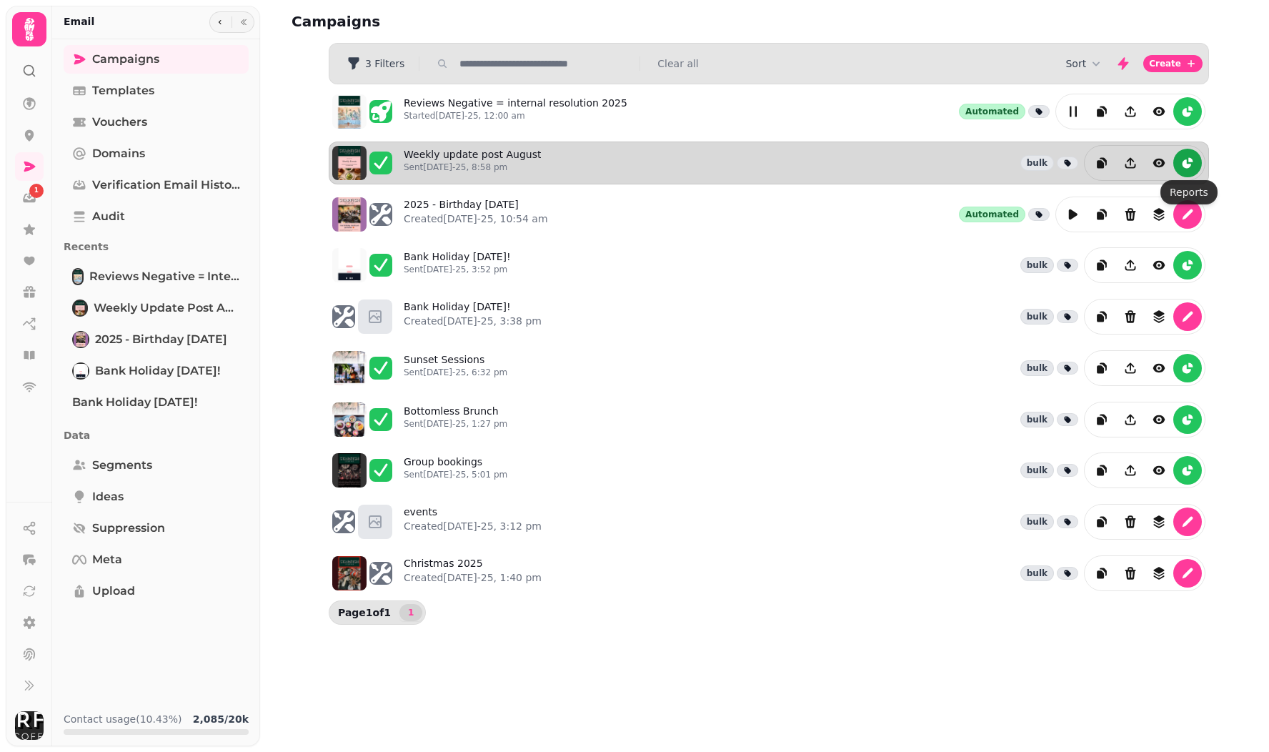
click at [1187, 161] on icon "reports" at bounding box center [1187, 163] width 14 height 14
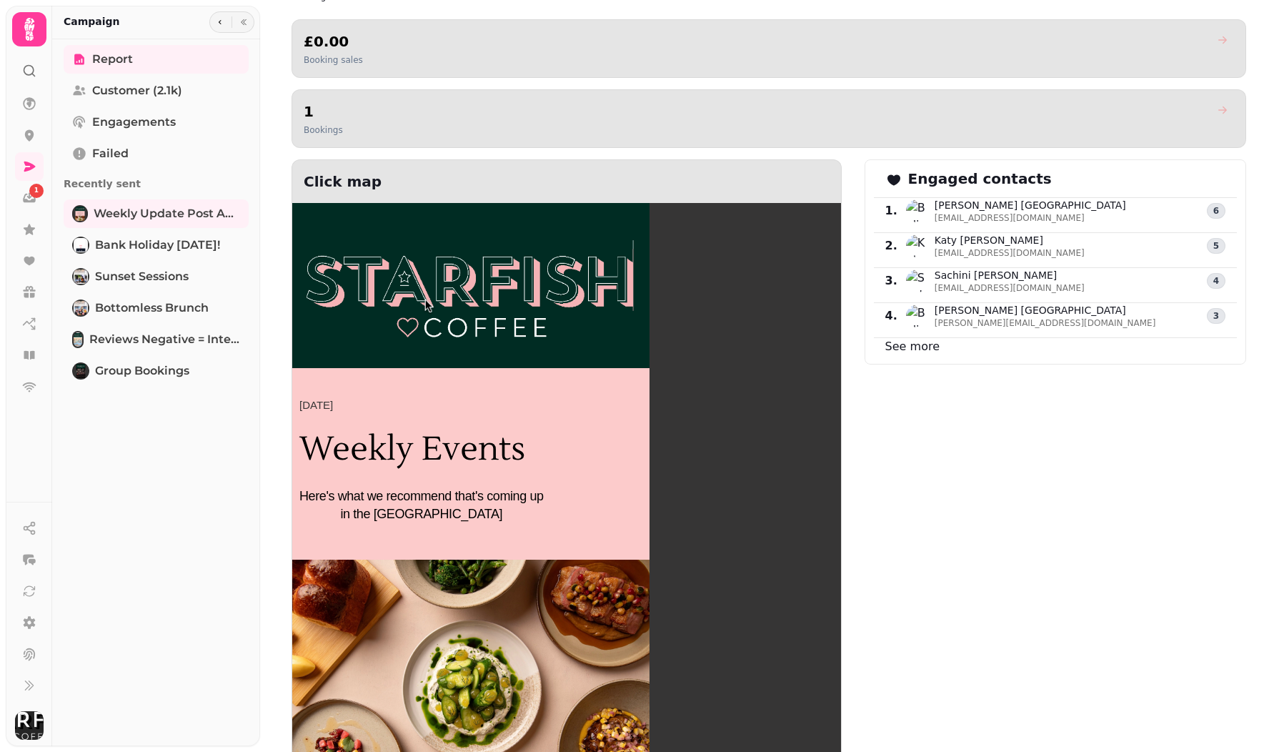
scroll to position [1062, 0]
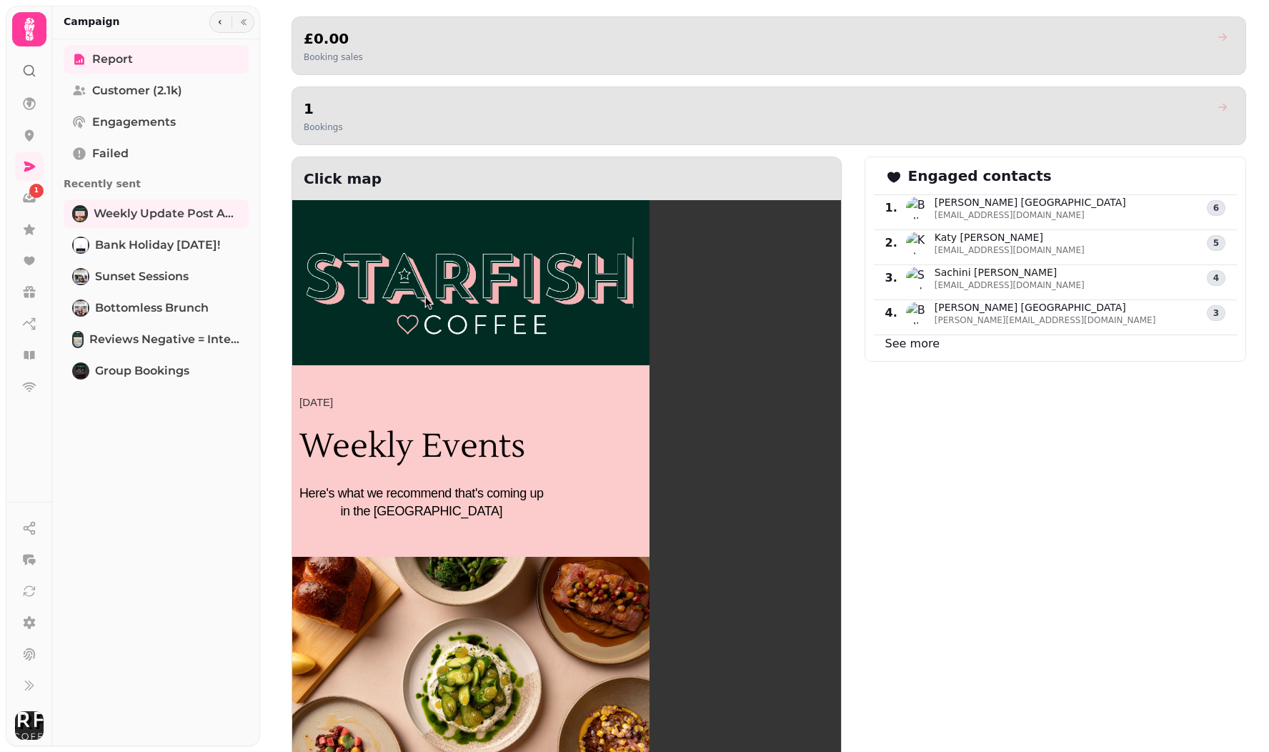
click at [909, 339] on link "See more" at bounding box center [912, 343] width 54 height 14
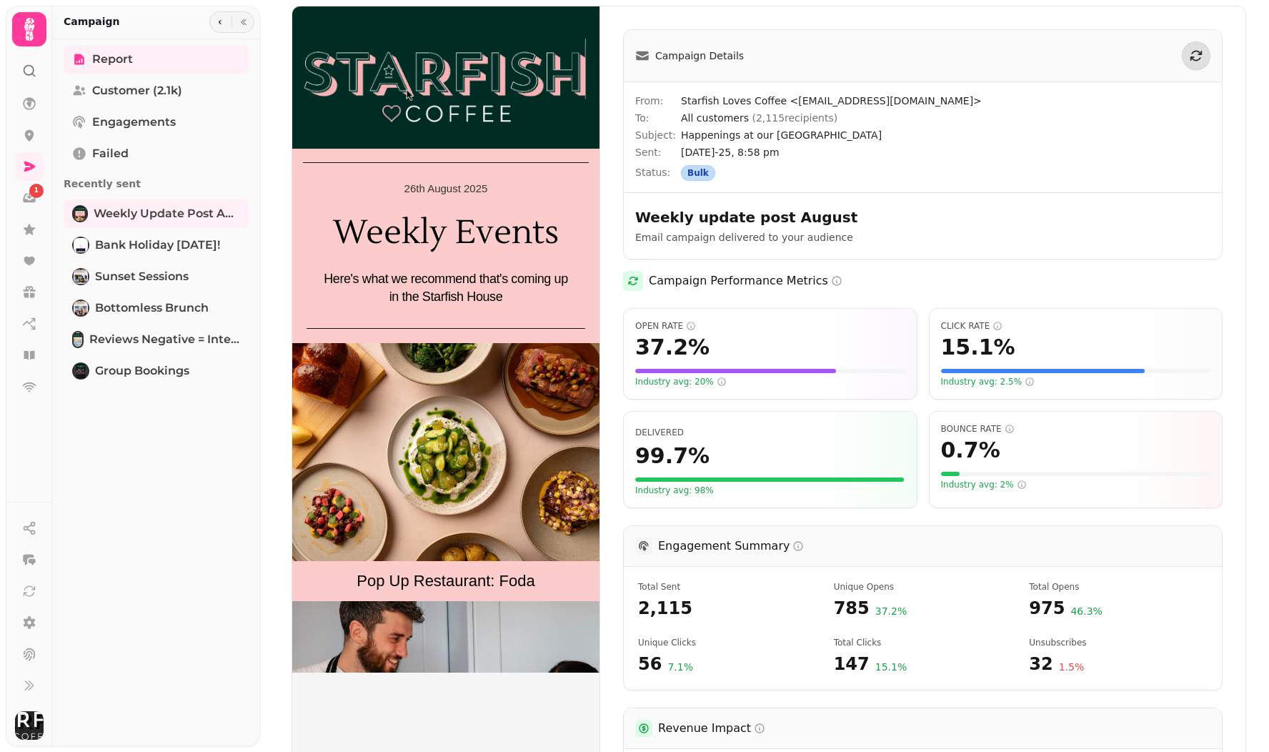
select select "**"
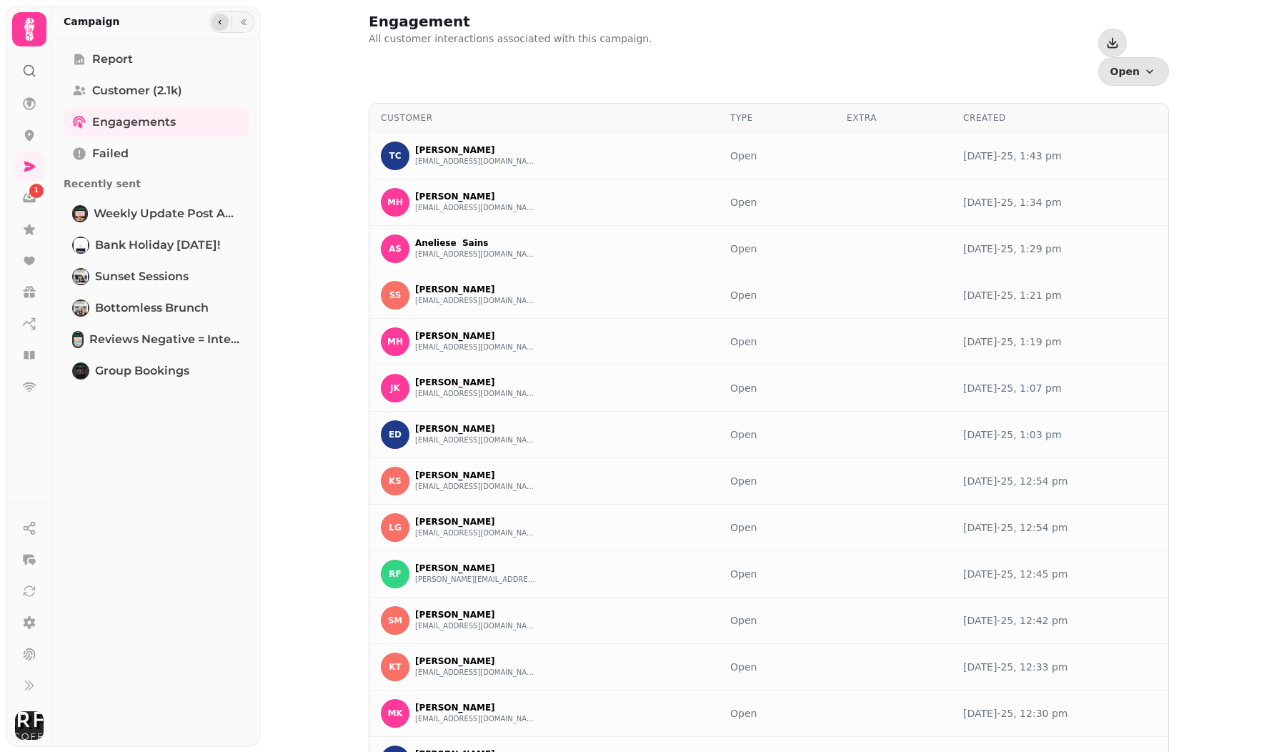
click at [219, 24] on icon "button" at bounding box center [220, 22] width 9 height 9
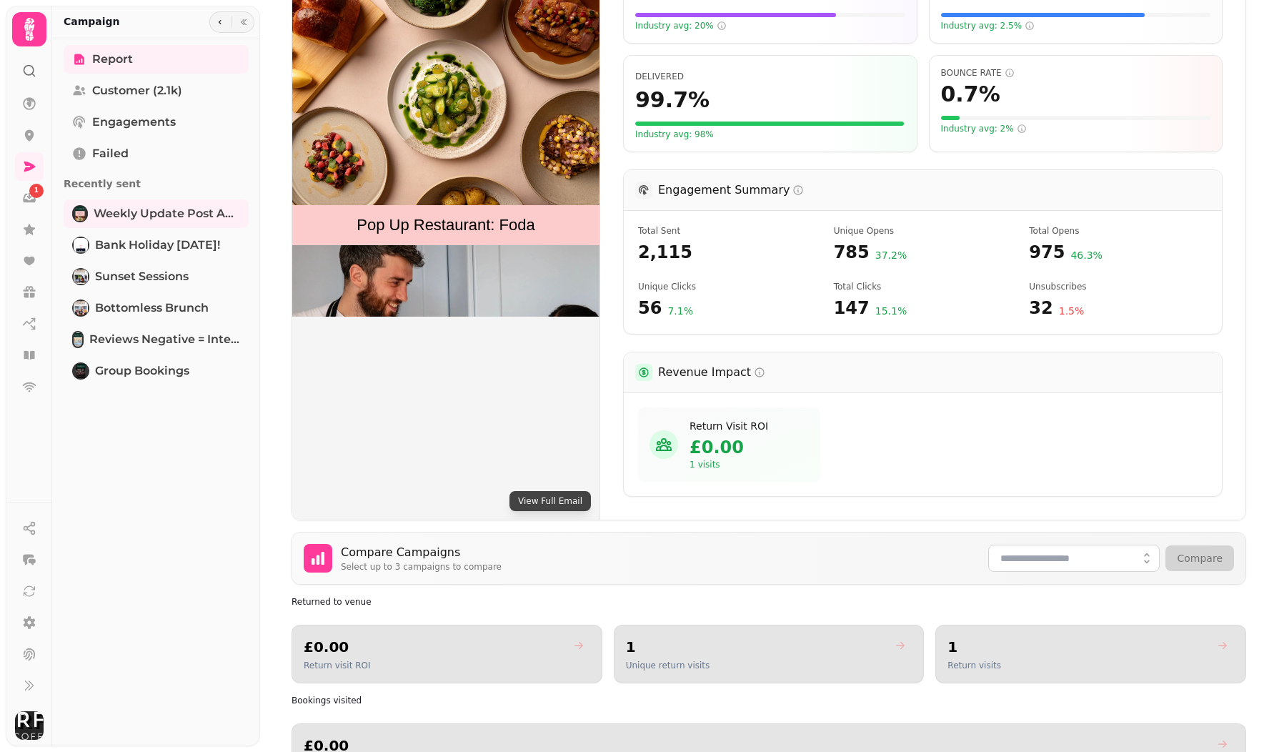
scroll to position [337, 0]
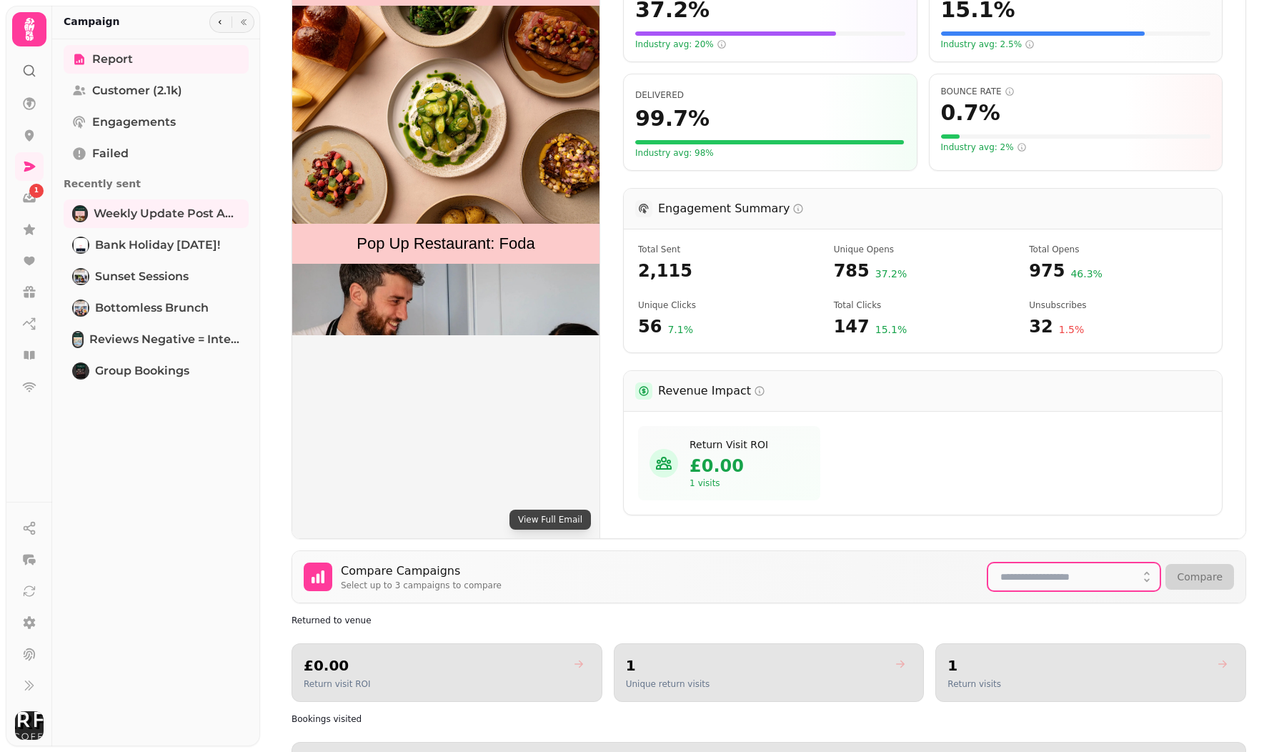
click at [1047, 575] on input "text" at bounding box center [1073, 576] width 171 height 27
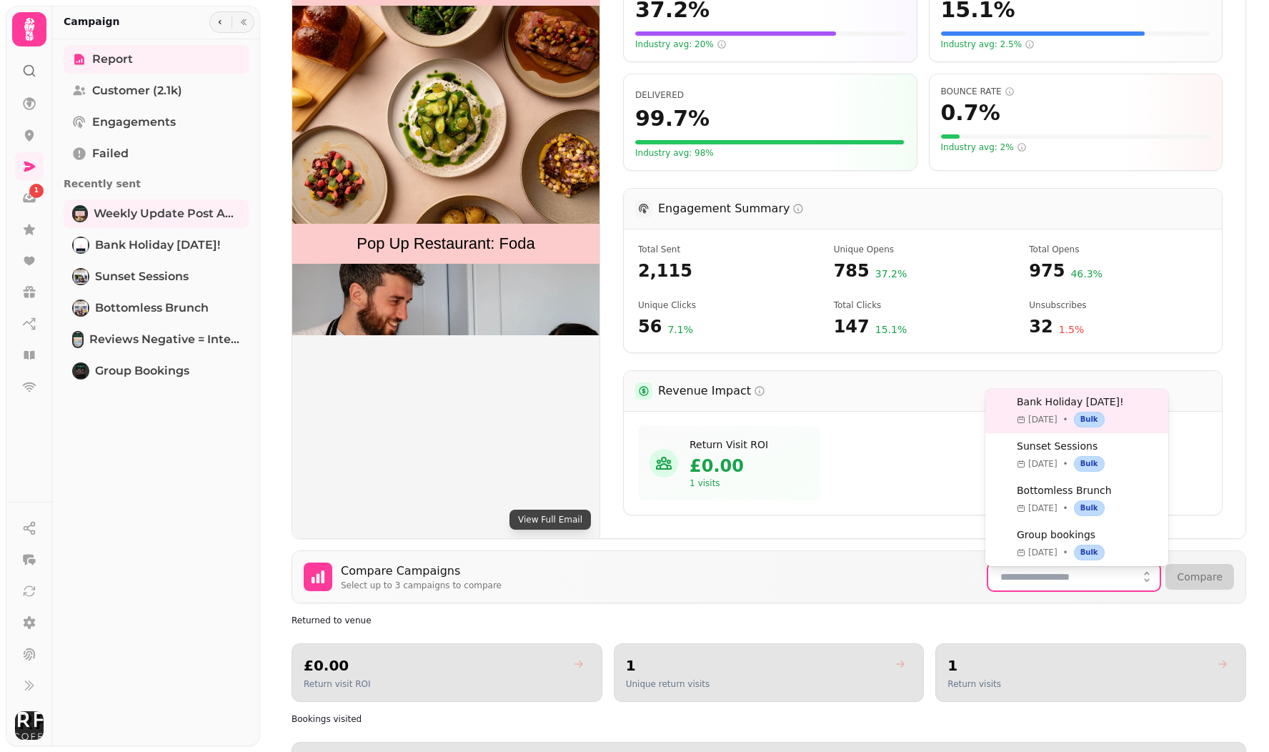
click at [1154, 573] on icon "button" at bounding box center [1146, 576] width 14 height 14
click at [849, 579] on div "Compare Campaigns Select up to 3 campaigns to compare Compare" at bounding box center [768, 576] width 953 height 51
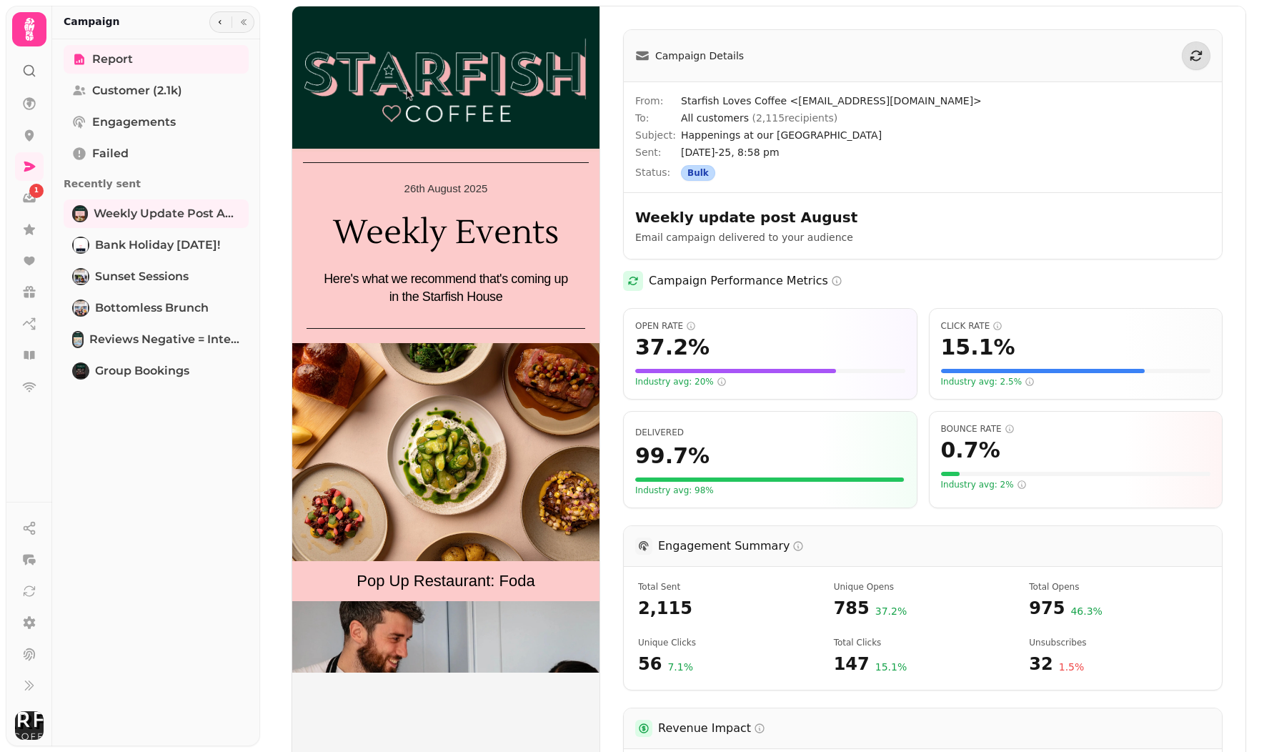
scroll to position [0, 0]
click at [96, 147] on span "Failed" at bounding box center [110, 153] width 36 height 17
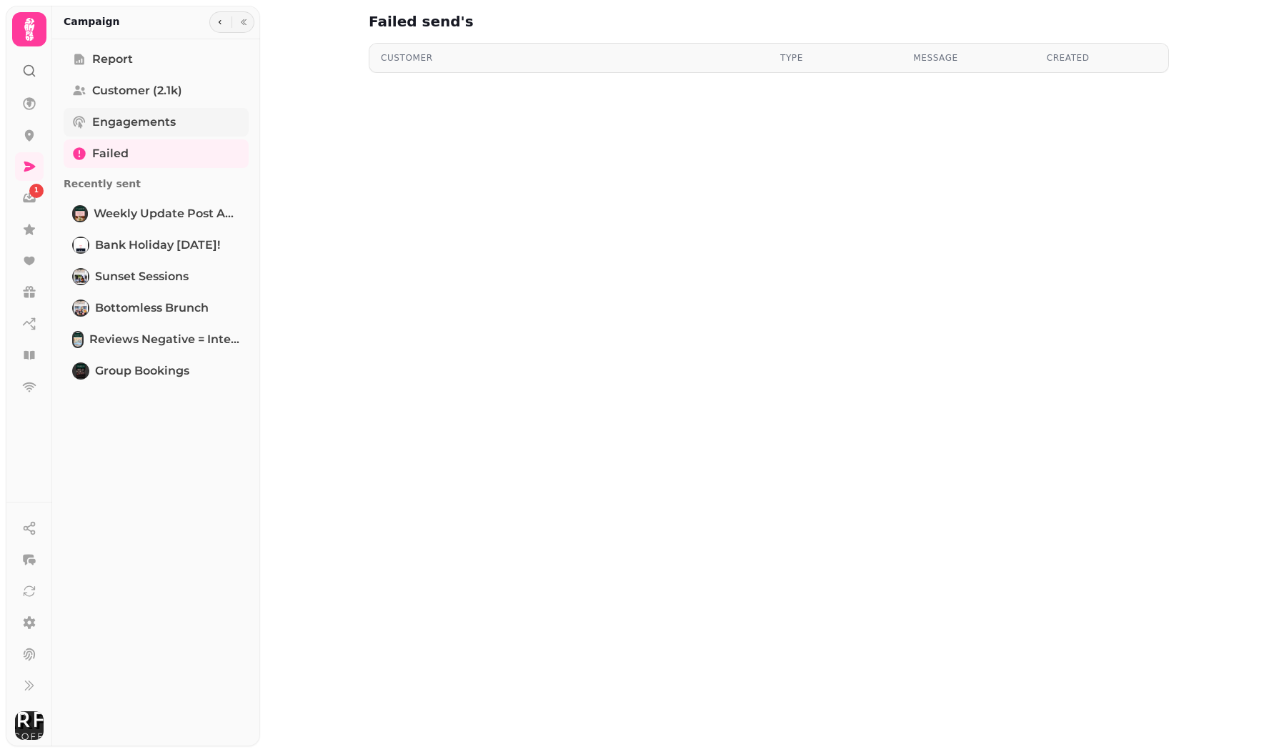
click at [153, 118] on span "Engagements" at bounding box center [134, 122] width 84 height 17
select select "**"
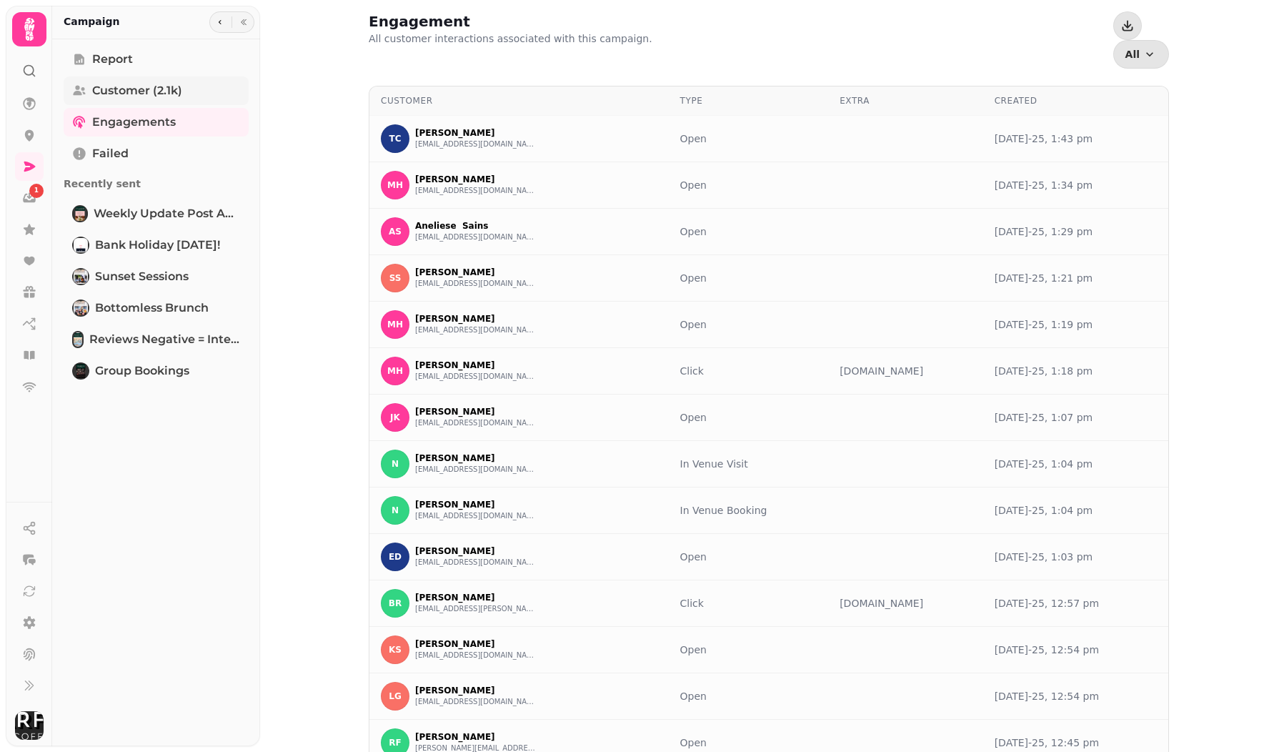
click at [159, 94] on span "Customer (2.1k)" at bounding box center [137, 90] width 90 height 17
select select "**"
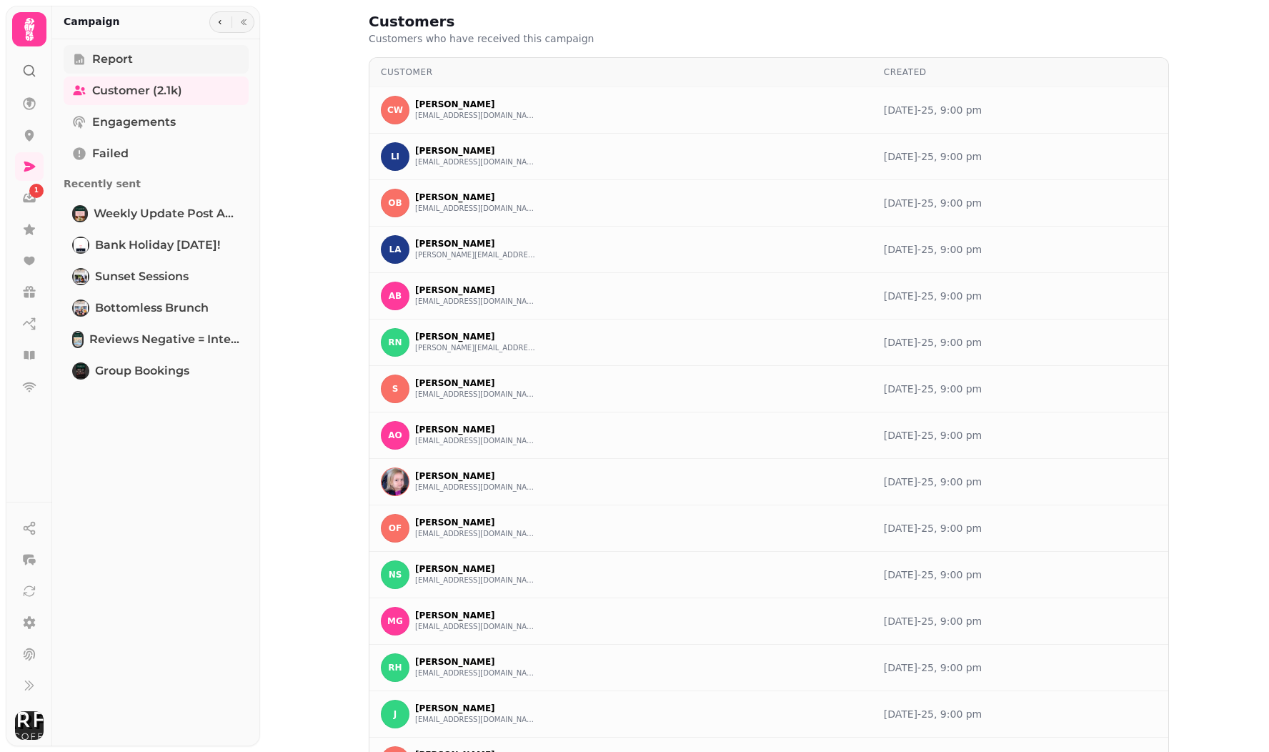
click at [123, 67] on span "Report" at bounding box center [112, 59] width 41 height 17
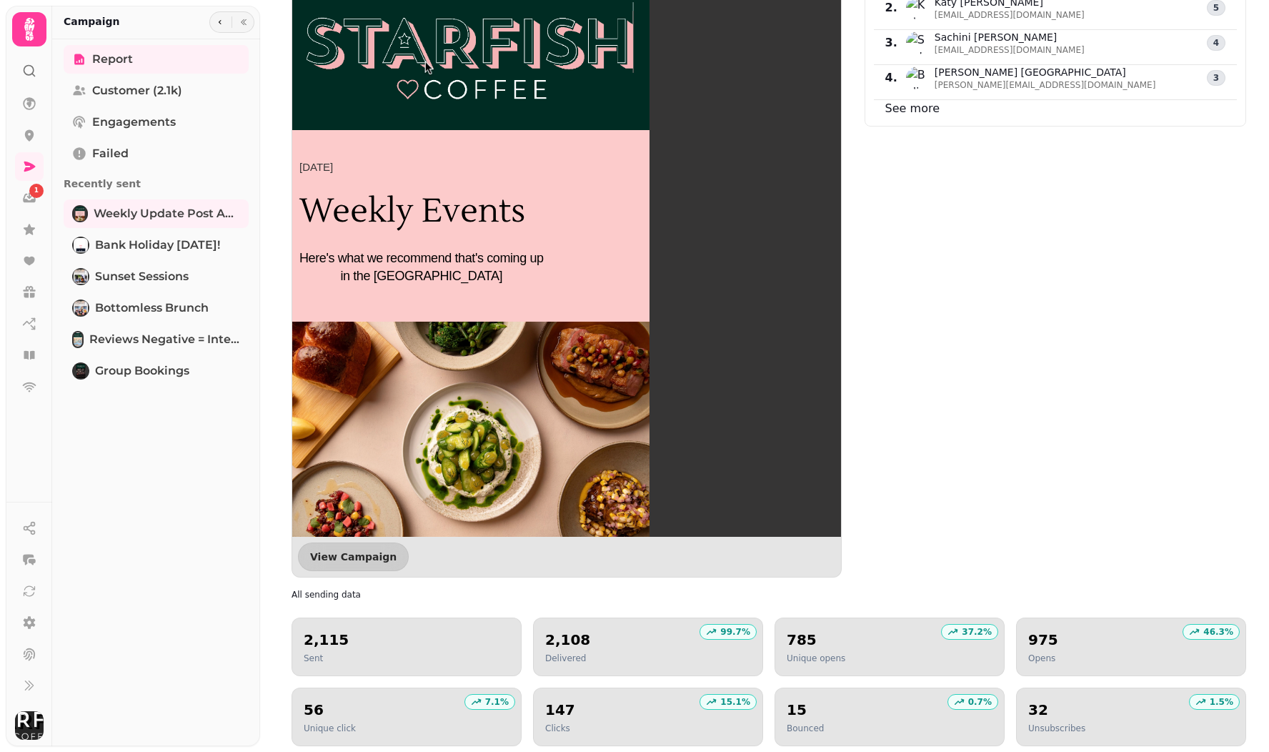
scroll to position [1297, 0]
click at [32, 196] on div "1" at bounding box center [36, 191] width 14 height 14
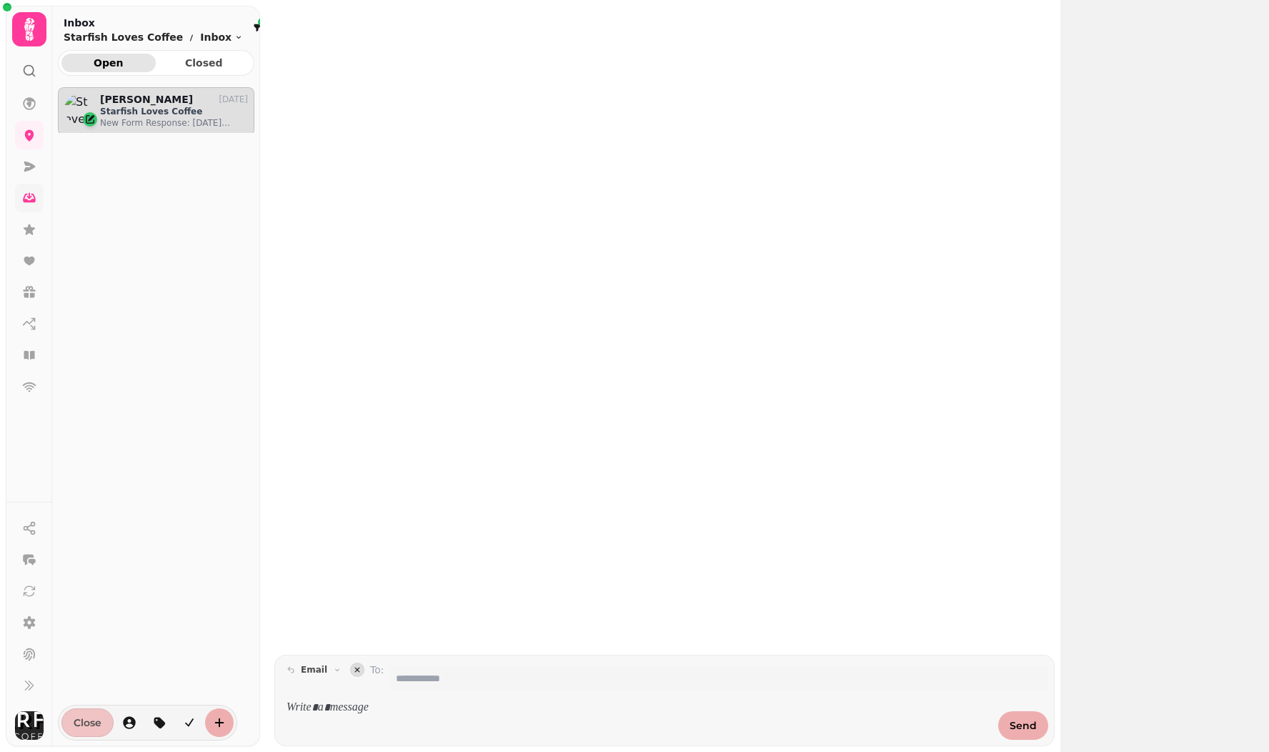
scroll to position [641, 196]
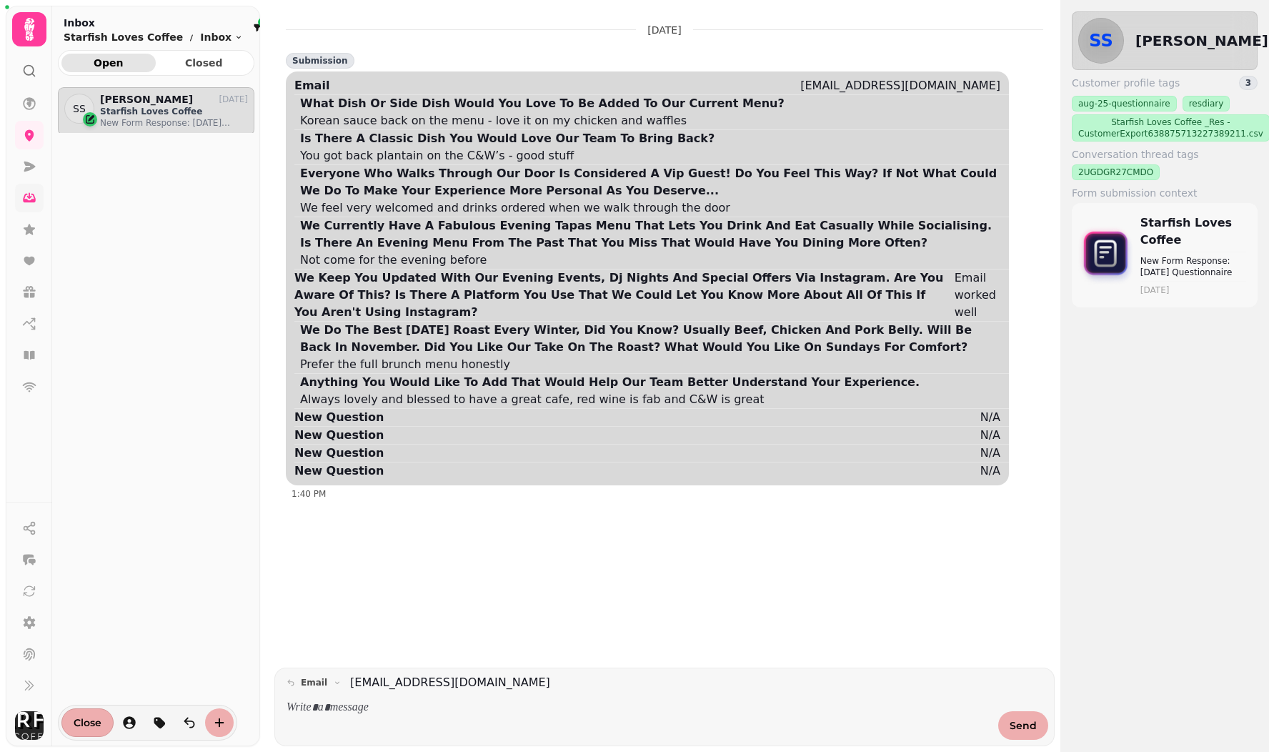
click at [142, 108] on p "Starfish Loves Coffee" at bounding box center [174, 111] width 148 height 11
click at [653, 198] on div "Everyone Who Walks Through Our Door Is Considered A Vip Guest! Do You Feel This…" at bounding box center [653, 182] width 706 height 34
click at [329, 717] on div at bounding box center [638, 717] width 714 height 46
click at [319, 710] on p at bounding box center [637, 707] width 703 height 16
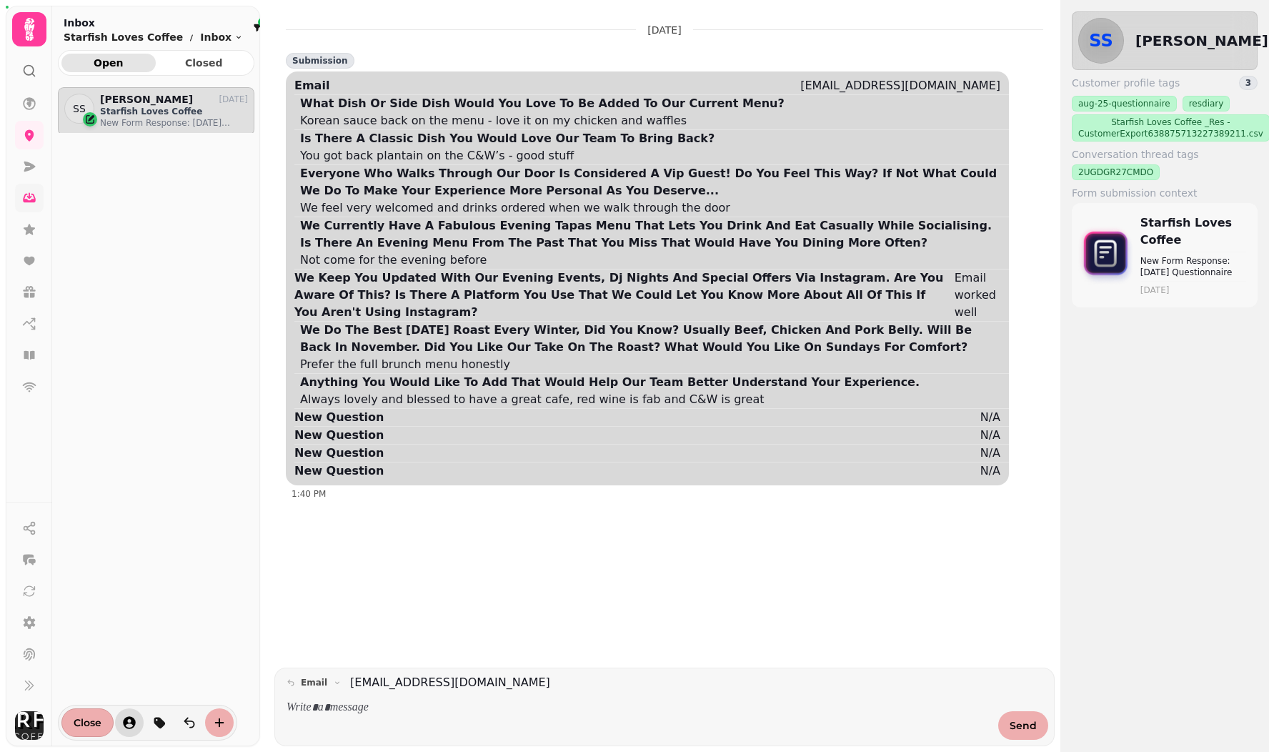
click at [126, 723] on icon "button" at bounding box center [129, 722] width 13 height 13
click at [258, 23] on div at bounding box center [262, 22] width 9 height 9
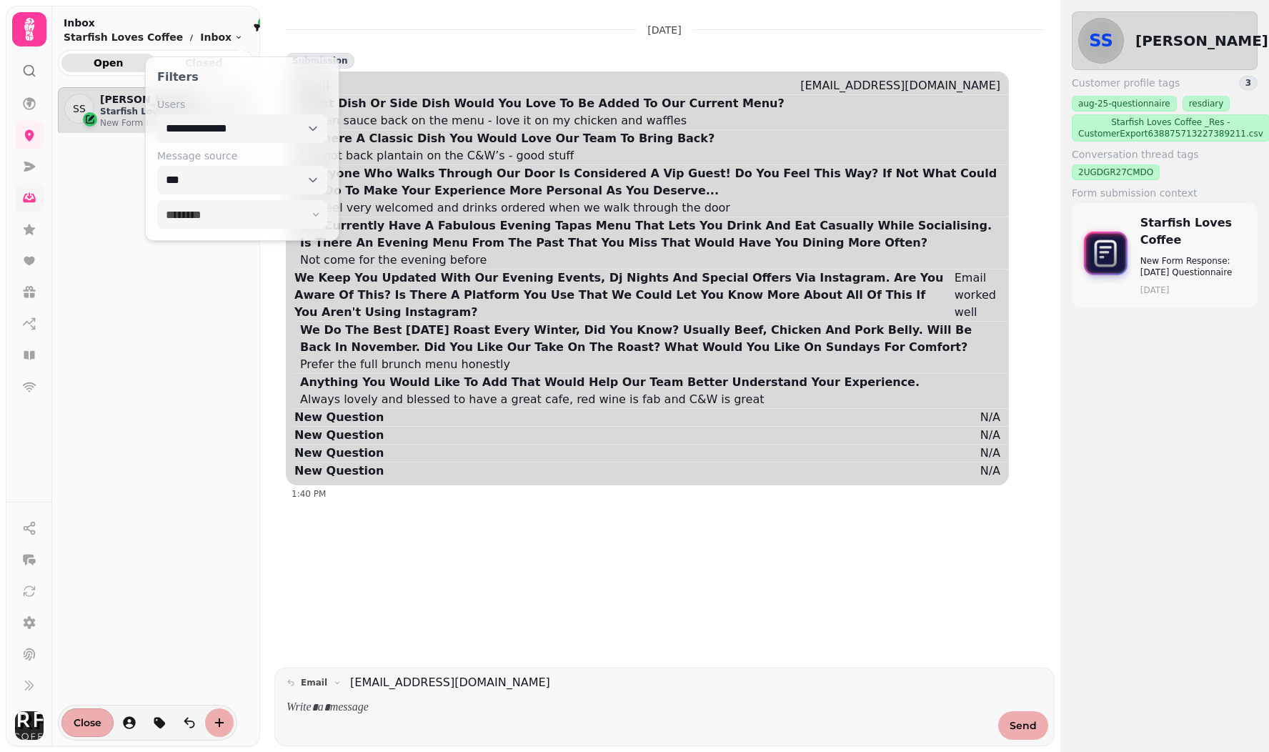
click at [258, 25] on div at bounding box center [262, 22] width 9 height 9
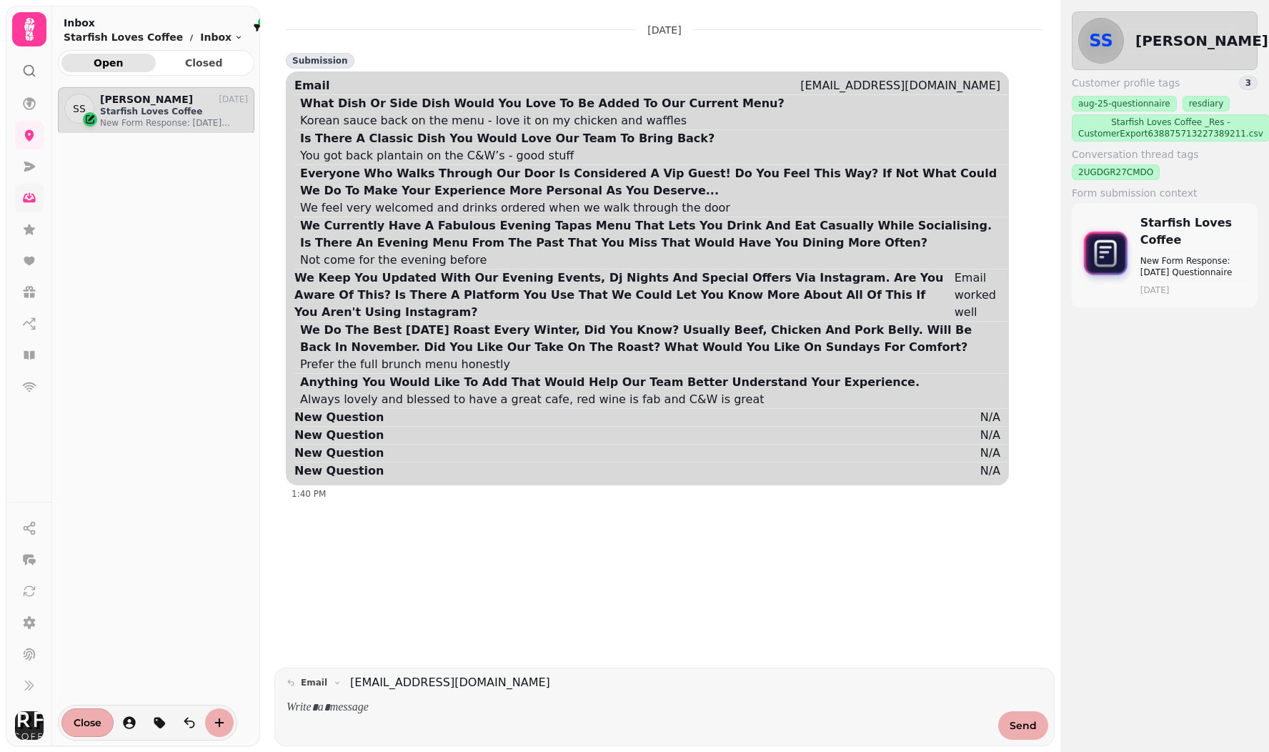
click at [258, 25] on div at bounding box center [262, 22] width 9 height 9
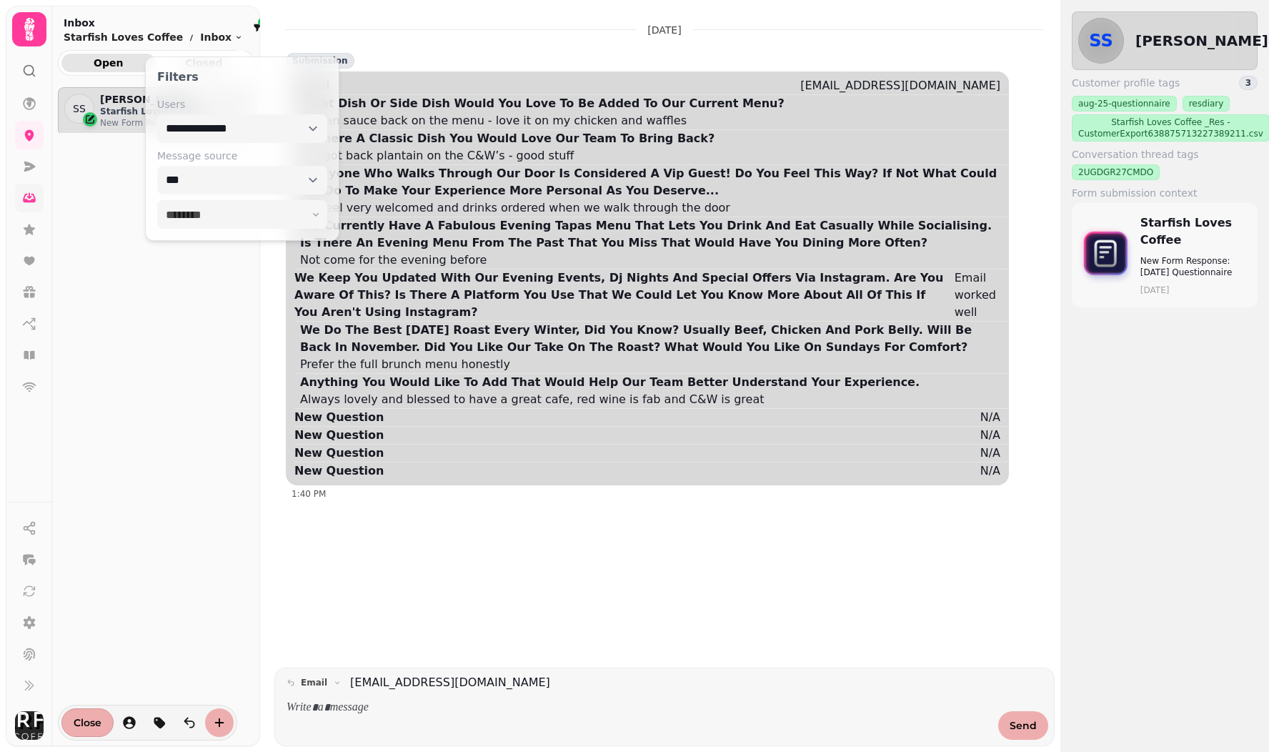
click at [258, 25] on div at bounding box center [262, 22] width 9 height 9
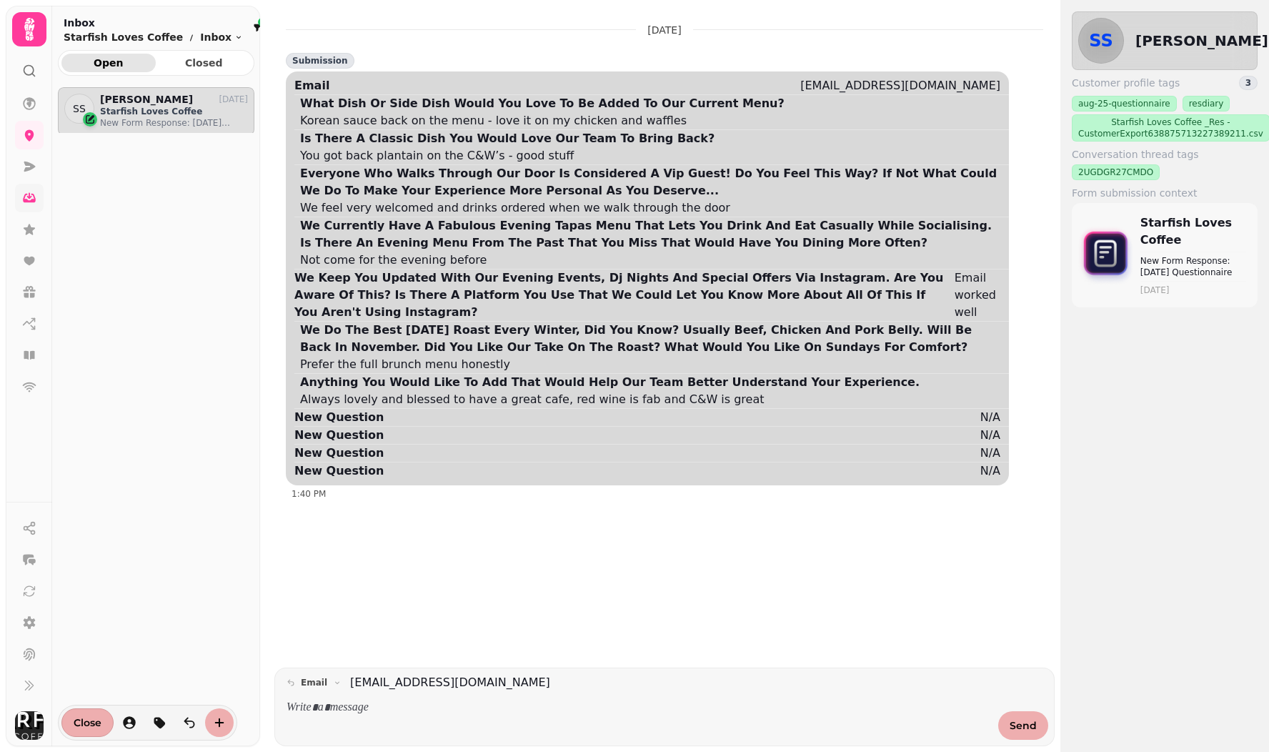
click at [258, 25] on div at bounding box center [262, 22] width 9 height 9
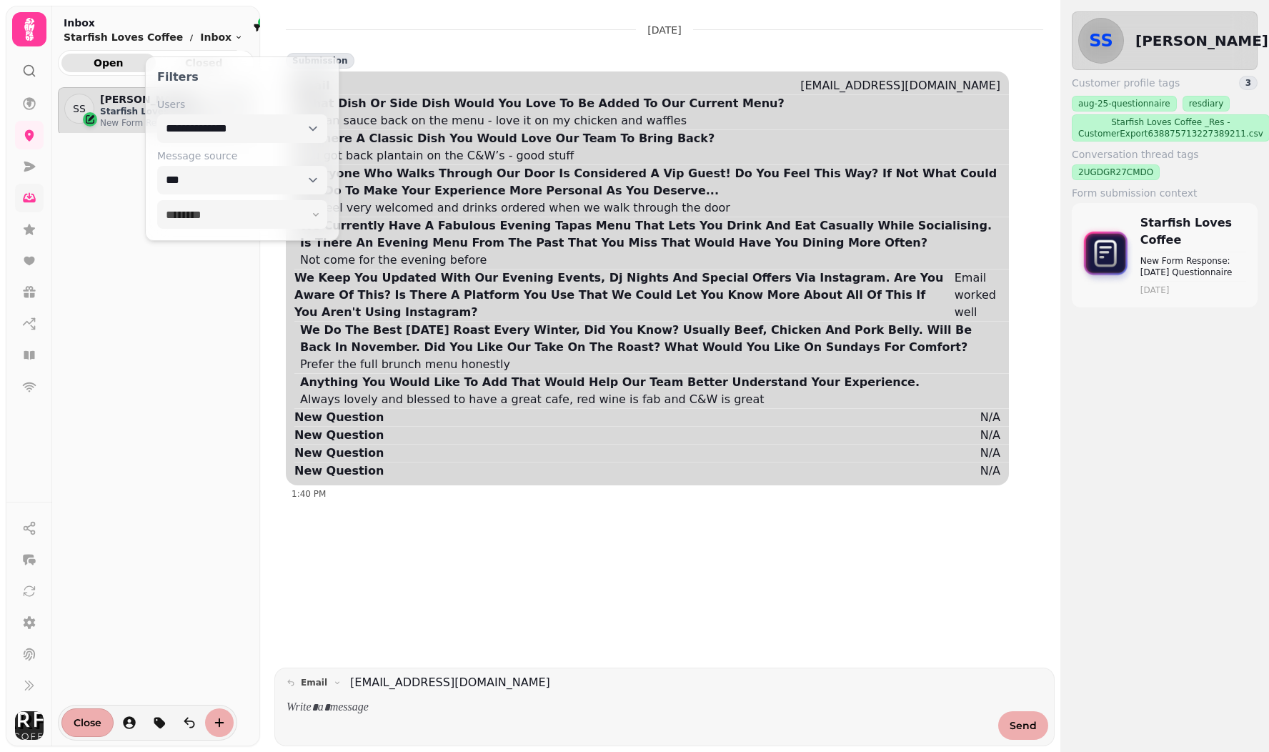
click at [258, 25] on div at bounding box center [262, 22] width 9 height 9
